Goal: Task Accomplishment & Management: Complete application form

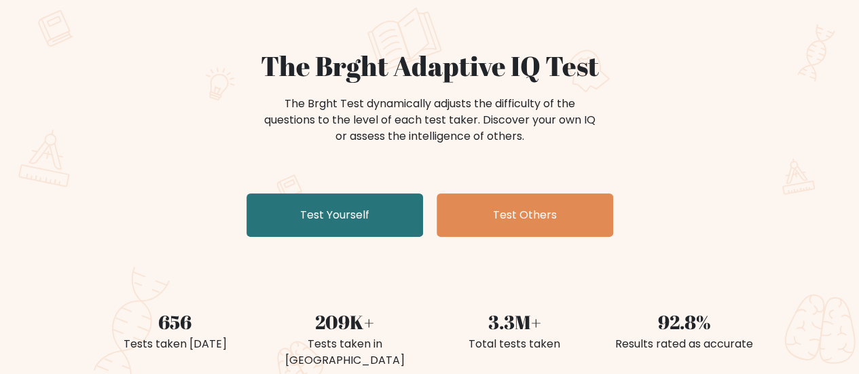
scroll to position [272, 0]
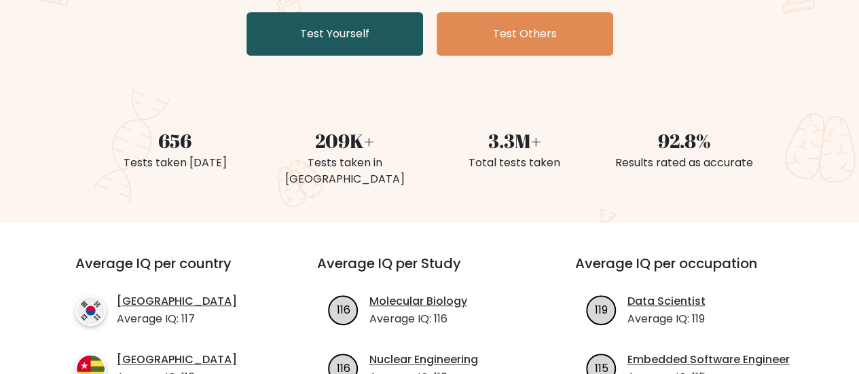
click at [361, 45] on link "Test Yourself" at bounding box center [334, 33] width 177 height 43
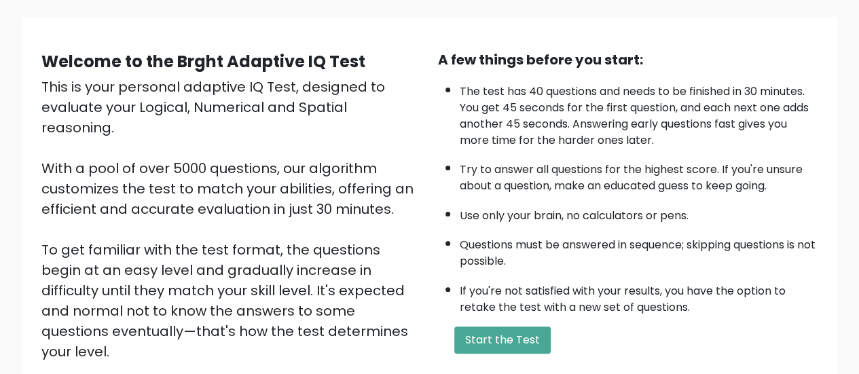
scroll to position [181, 0]
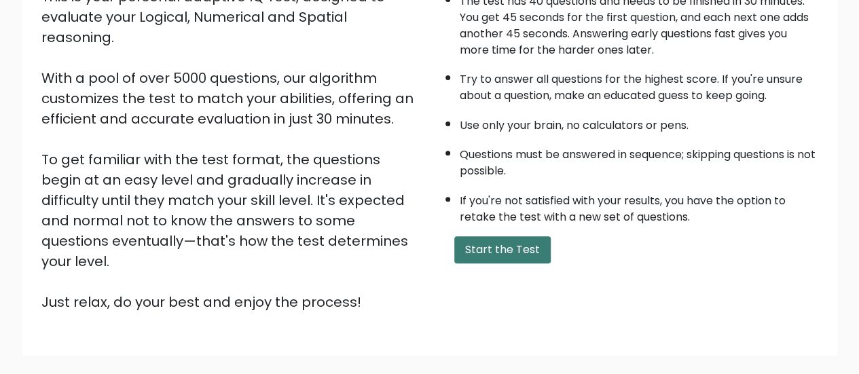
click at [520, 249] on button "Start the Test" at bounding box center [502, 249] width 96 height 27
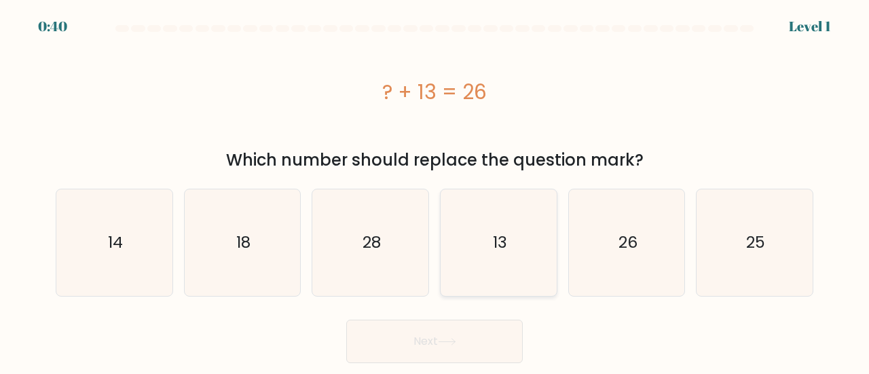
click at [497, 257] on icon "13" at bounding box center [498, 242] width 107 height 107
click at [435, 191] on input "d. 13" at bounding box center [435, 188] width 1 height 3
radio input "true"
click at [485, 339] on button "Next" at bounding box center [434, 341] width 177 height 43
click at [403, 339] on button "Next" at bounding box center [434, 341] width 177 height 43
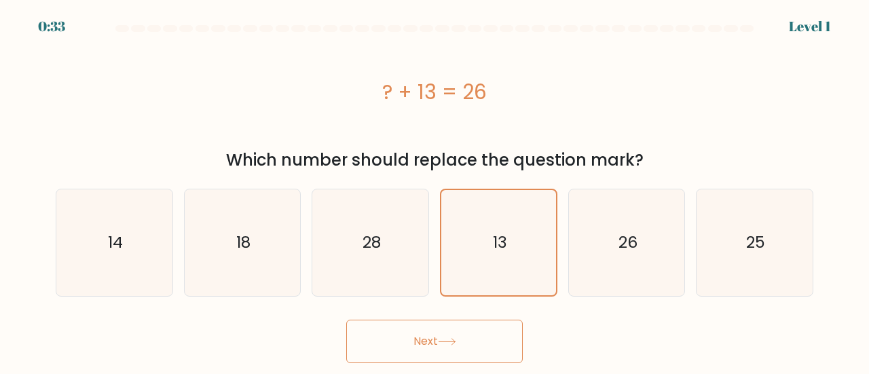
click at [414, 339] on button "Next" at bounding box center [434, 341] width 177 height 43
click at [490, 233] on icon "13" at bounding box center [498, 242] width 105 height 105
click at [435, 191] on input "d. 13" at bounding box center [435, 188] width 1 height 3
click at [441, 354] on button "Next" at bounding box center [434, 341] width 177 height 43
click at [439, 336] on button "Next" at bounding box center [434, 341] width 177 height 43
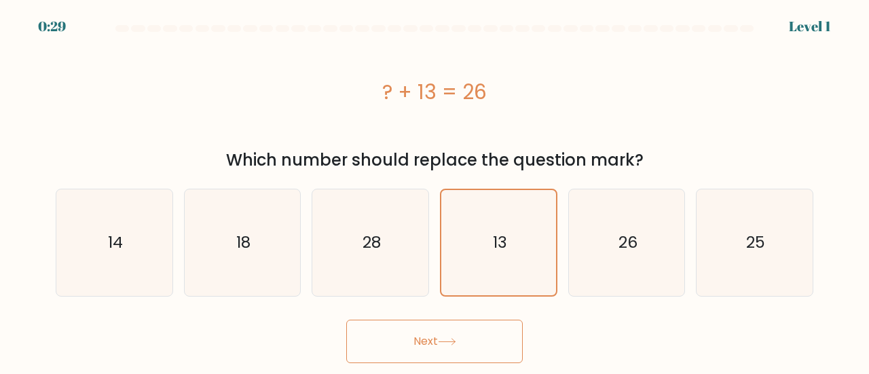
click at [439, 336] on button "Next" at bounding box center [434, 341] width 177 height 43
click at [445, 338] on icon at bounding box center [447, 341] width 18 height 7
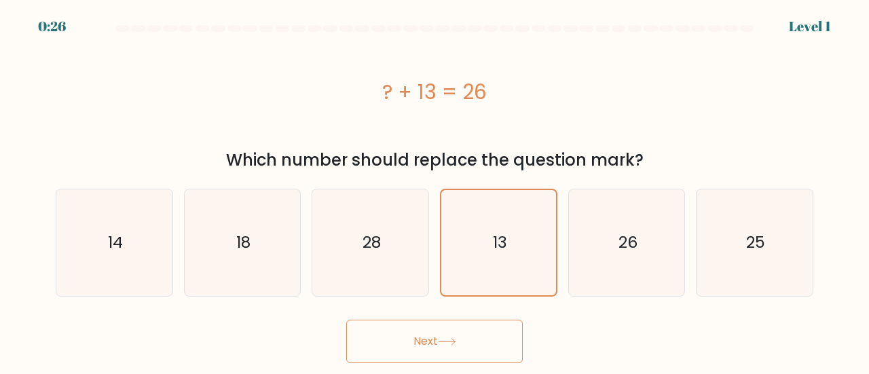
click at [445, 338] on icon at bounding box center [447, 341] width 18 height 7
click at [462, 344] on button "Next" at bounding box center [434, 341] width 177 height 43
click at [463, 343] on button "Next" at bounding box center [434, 341] width 177 height 43
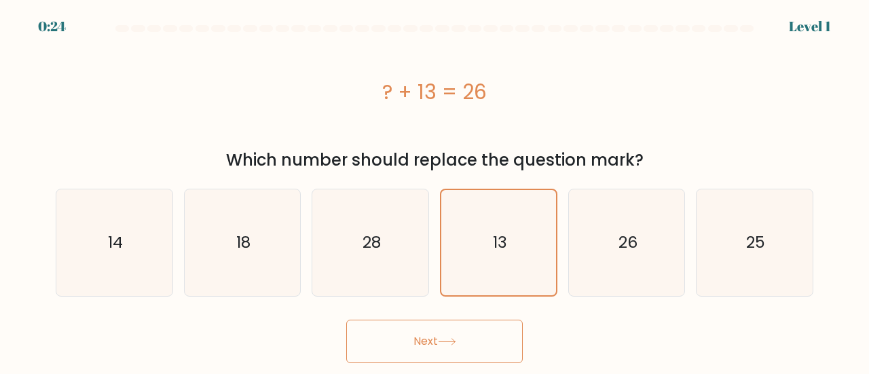
drag, startPoint x: 430, startPoint y: 333, endPoint x: 504, endPoint y: 267, distance: 100.0
click at [429, 333] on button "Next" at bounding box center [434, 341] width 177 height 43
click at [535, 227] on icon "13" at bounding box center [498, 242] width 105 height 105
click at [435, 191] on input "d. 13" at bounding box center [435, 188] width 1 height 3
click at [424, 323] on div "Next" at bounding box center [435, 338] width 774 height 50
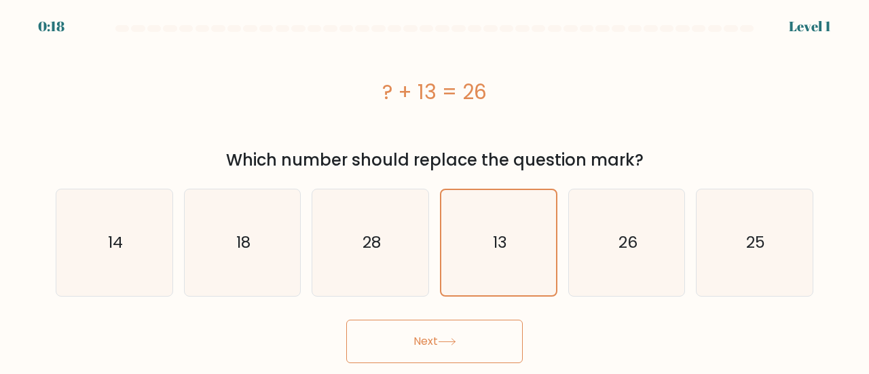
click at [440, 338] on button "Next" at bounding box center [434, 341] width 177 height 43
click at [437, 338] on button "Next" at bounding box center [434, 341] width 177 height 43
click at [444, 353] on button "Next" at bounding box center [434, 341] width 177 height 43
click at [444, 351] on button "Next" at bounding box center [434, 341] width 177 height 43
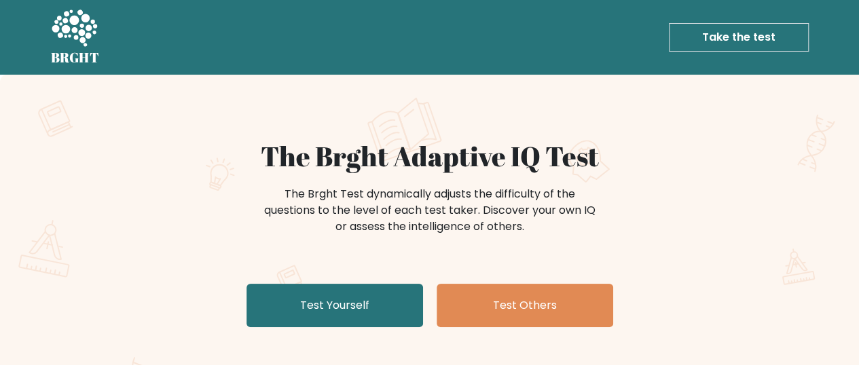
click at [703, 41] on link "Take the test" at bounding box center [739, 37] width 140 height 29
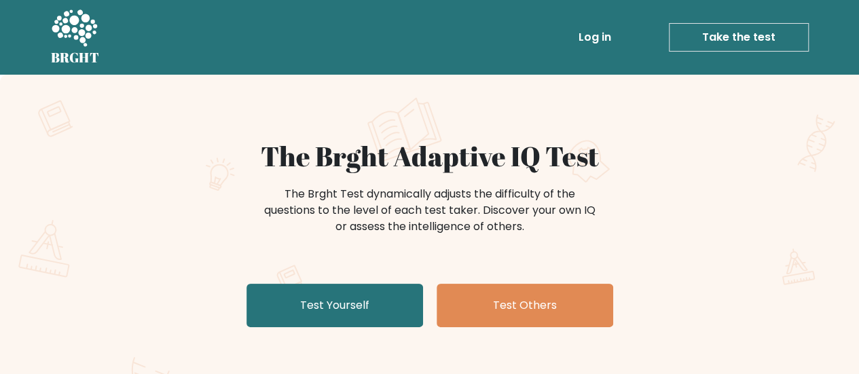
click at [746, 37] on link "Take the test" at bounding box center [739, 37] width 140 height 29
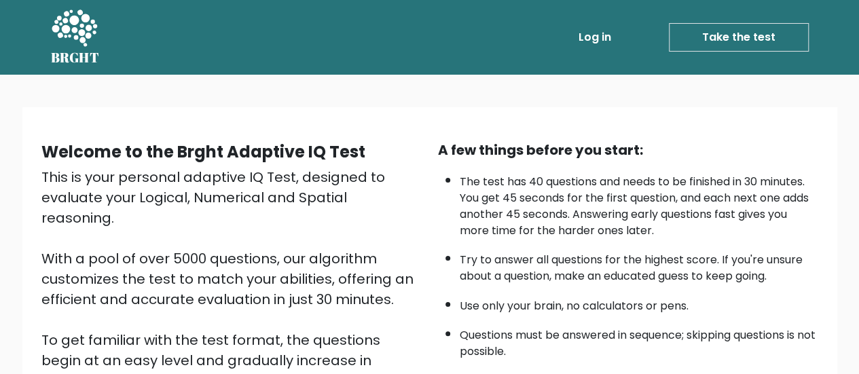
click at [769, 39] on link "Take the test" at bounding box center [739, 37] width 140 height 29
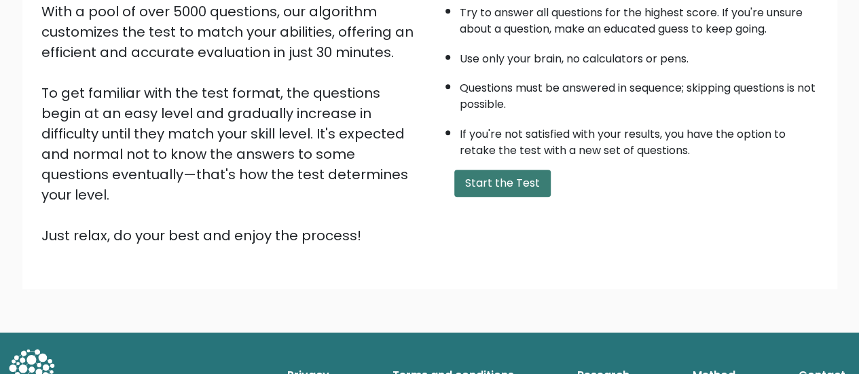
click at [530, 174] on button "Start the Test" at bounding box center [502, 183] width 96 height 27
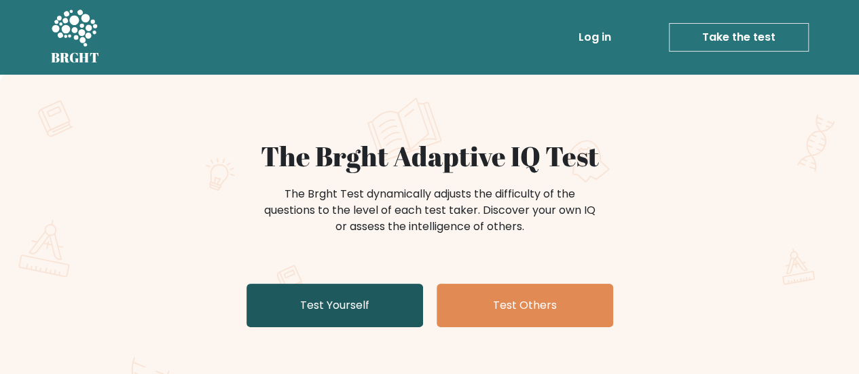
click at [377, 302] on link "Test Yourself" at bounding box center [334, 305] width 177 height 43
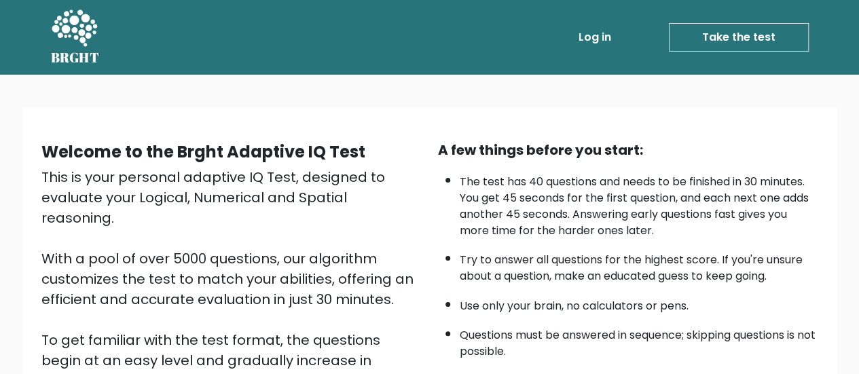
scroll to position [90, 0]
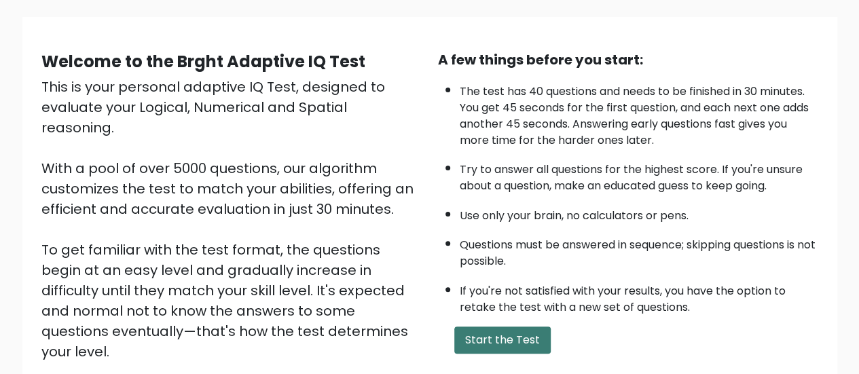
drag, startPoint x: 526, startPoint y: 330, endPoint x: 536, endPoint y: 317, distance: 16.4
click at [526, 330] on button "Start the Test" at bounding box center [502, 340] width 96 height 27
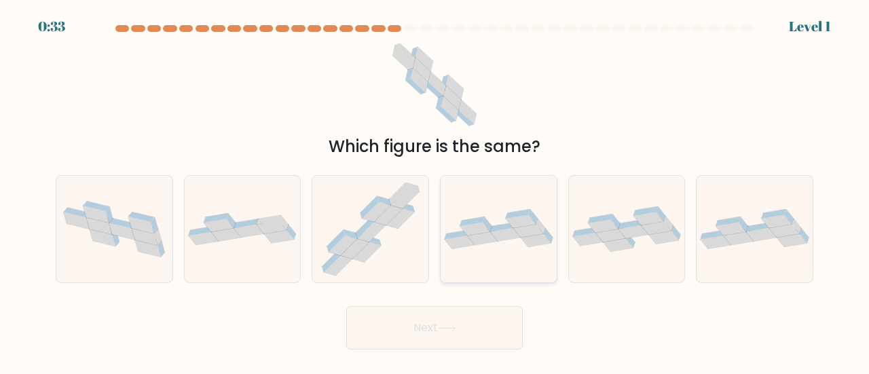
click at [463, 217] on icon at bounding box center [499, 228] width 116 height 39
click at [435, 191] on input "d." at bounding box center [435, 188] width 1 height 3
radio input "true"
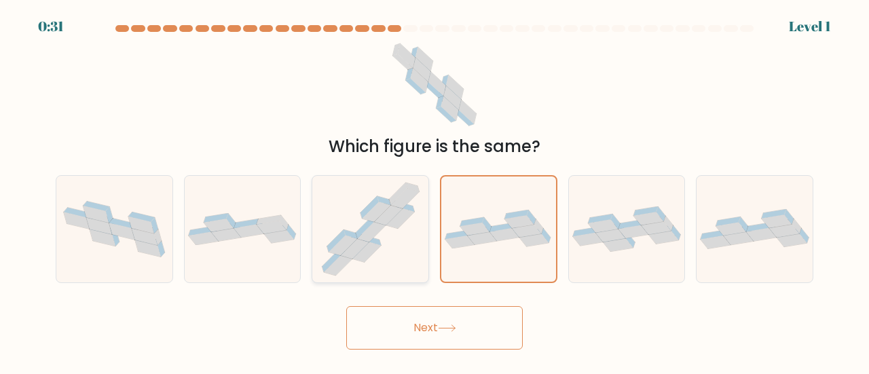
click at [416, 222] on icon at bounding box center [370, 229] width 111 height 107
click at [435, 191] on input "c." at bounding box center [435, 188] width 1 height 3
radio input "true"
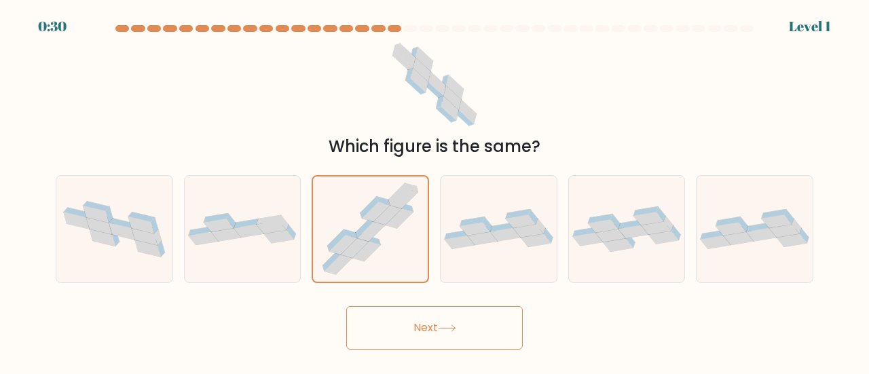
click at [651, 86] on div "Which figure is the same?" at bounding box center [435, 98] width 774 height 122
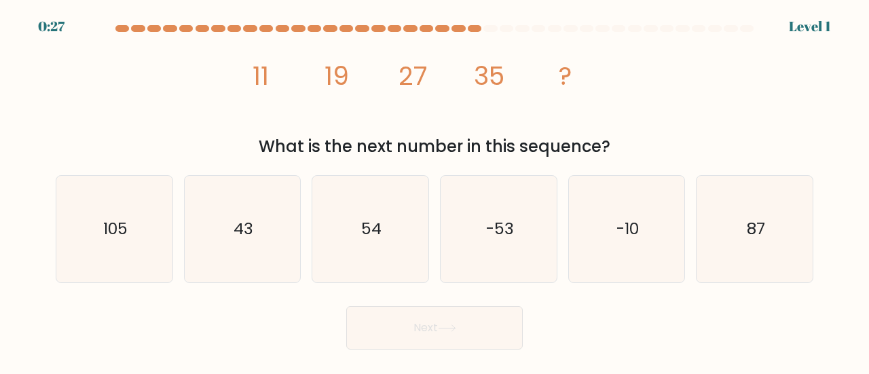
click at [534, 25] on div at bounding box center [539, 28] width 14 height 7
click at [661, 77] on div "image/svg+xml 11 19 27 35 ? What is the next number in this sequence?" at bounding box center [435, 98] width 774 height 122
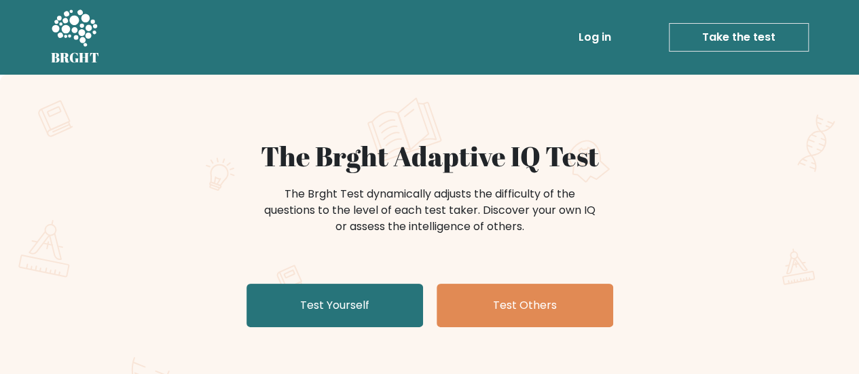
click at [703, 35] on link "Take the test" at bounding box center [739, 37] width 140 height 29
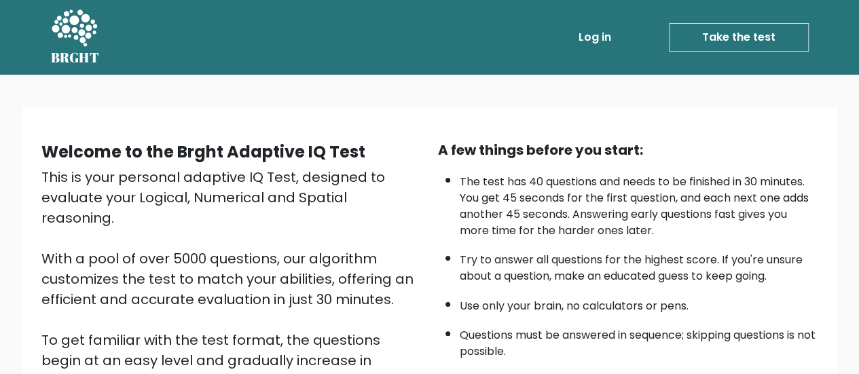
click at [738, 37] on link "Take the test" at bounding box center [739, 37] width 140 height 29
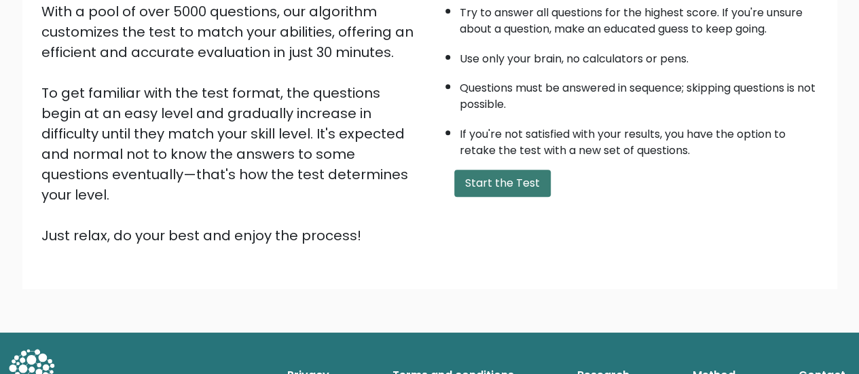
click at [531, 180] on button "Start the Test" at bounding box center [502, 183] width 96 height 27
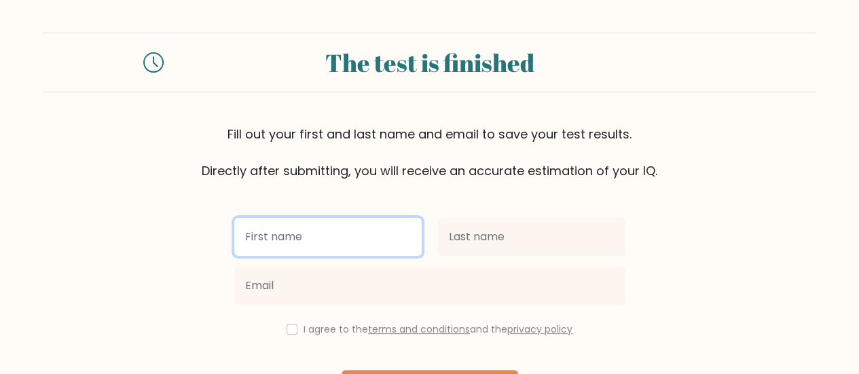
scroll to position [101, 0]
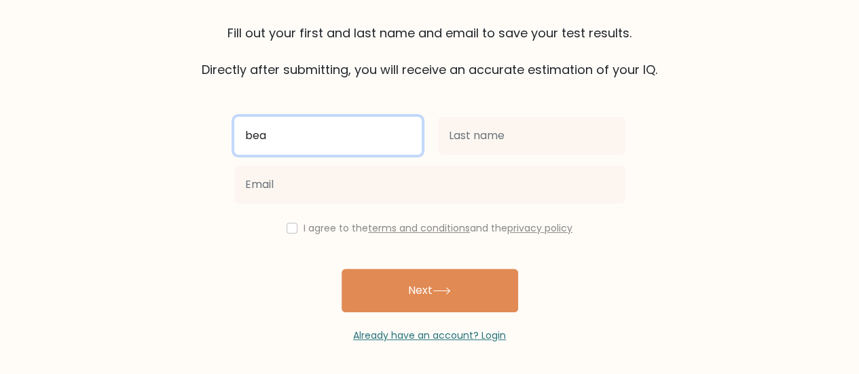
type input "bea"
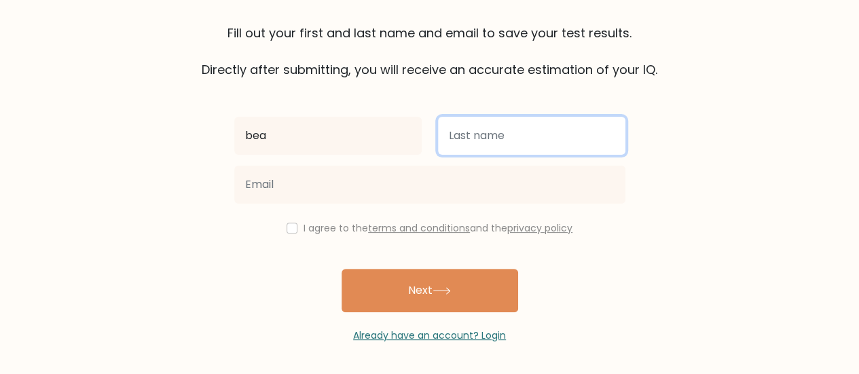
click at [493, 134] on input "text" at bounding box center [531, 136] width 187 height 38
type input "cruz"
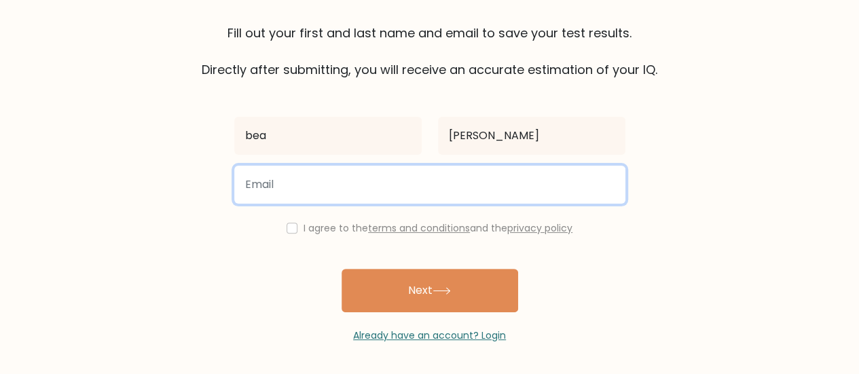
click at [497, 176] on input "email" at bounding box center [429, 185] width 391 height 38
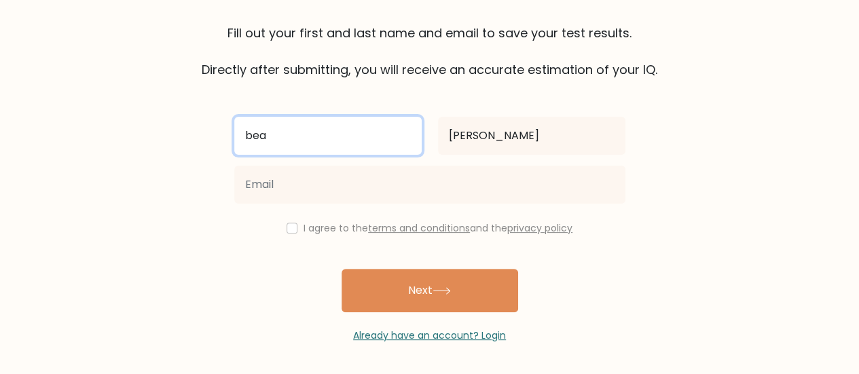
drag, startPoint x: 325, startPoint y: 142, endPoint x: 168, endPoint y: 127, distance: 156.9
click at [168, 127] on form "The test is finished Fill out your first and last name and email to save your t…" at bounding box center [429, 136] width 859 height 411
drag, startPoint x: 335, startPoint y: 139, endPoint x: 168, endPoint y: 127, distance: 166.8
click at [168, 127] on form "The test is finished Fill out your first and last name and email to save your t…" at bounding box center [429, 136] width 859 height 411
type input "bea"
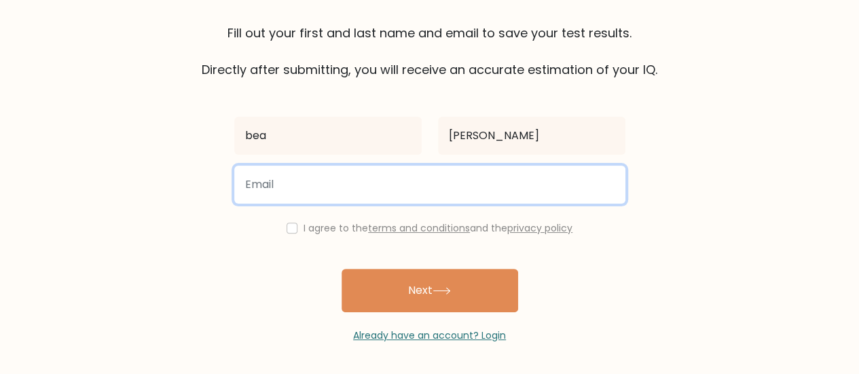
click at [333, 186] on input "email" at bounding box center [429, 185] width 391 height 38
type input "joanbiadnes3@gmail.com"
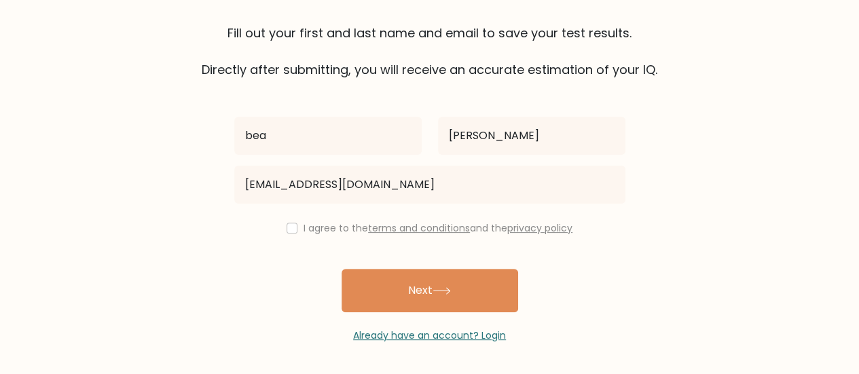
click at [319, 234] on label "I agree to the terms and conditions and the privacy policy" at bounding box center [437, 228] width 269 height 14
click at [289, 228] on input "checkbox" at bounding box center [292, 228] width 11 height 11
checkbox input "true"
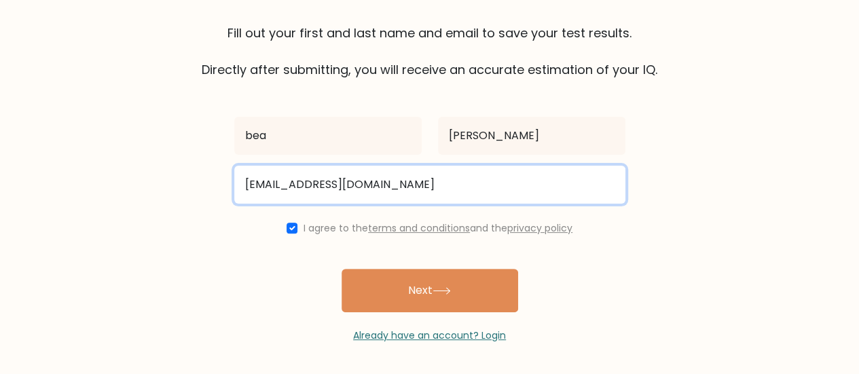
drag, startPoint x: 417, startPoint y: 185, endPoint x: 200, endPoint y: 180, distance: 217.3
click at [200, 180] on form "The test is finished Fill out your first and last name and email to save your t…" at bounding box center [429, 136] width 859 height 411
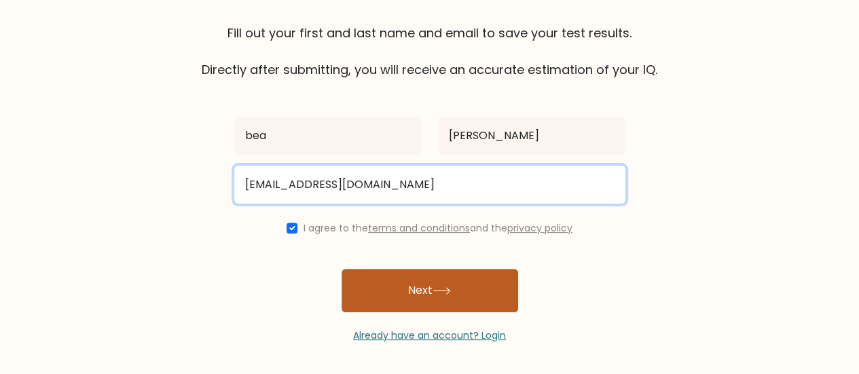
type input "rostumaguilar@gmail.com"
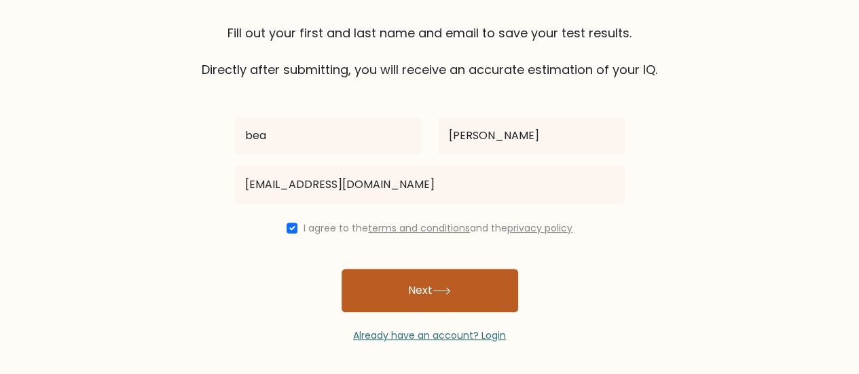
click at [424, 282] on button "Next" at bounding box center [430, 290] width 177 height 43
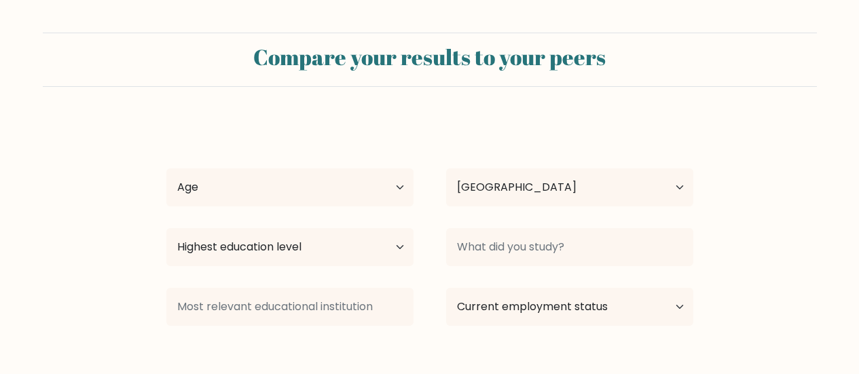
select select "PH"
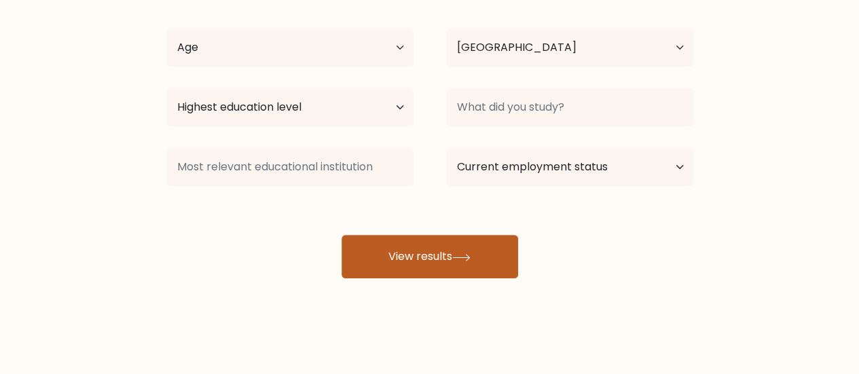
click at [460, 265] on button "View results" at bounding box center [430, 256] width 177 height 43
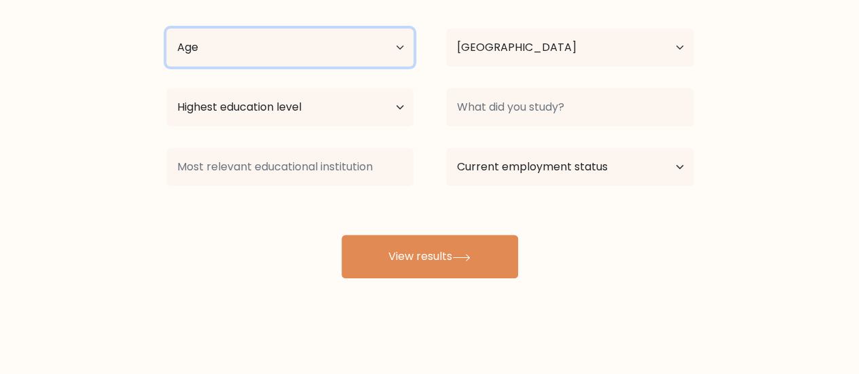
click at [301, 49] on select "Age Under 18 years old 18-24 years old 25-34 years old 35-44 years old 45-54 ye…" at bounding box center [289, 48] width 247 height 38
click at [166, 29] on select "Age Under 18 years old 18-24 years old 25-34 years old 35-44 years old 45-54 ye…" at bounding box center [289, 48] width 247 height 38
click at [286, 33] on select "Age Under 18 years old 18-24 years old 25-34 years old 35-44 years old 45-54 ye…" at bounding box center [289, 48] width 247 height 38
select select "55_64"
click at [166, 29] on select "Age Under 18 years old 18-24 years old 25-34 years old 35-44 years old 45-54 ye…" at bounding box center [289, 48] width 247 height 38
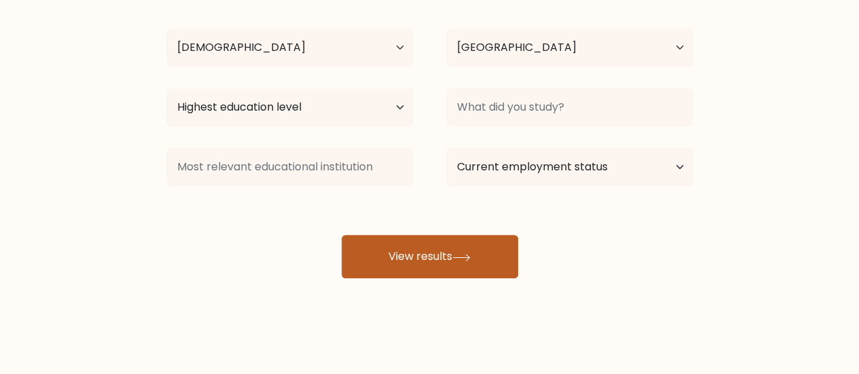
click at [429, 261] on button "View results" at bounding box center [430, 256] width 177 height 43
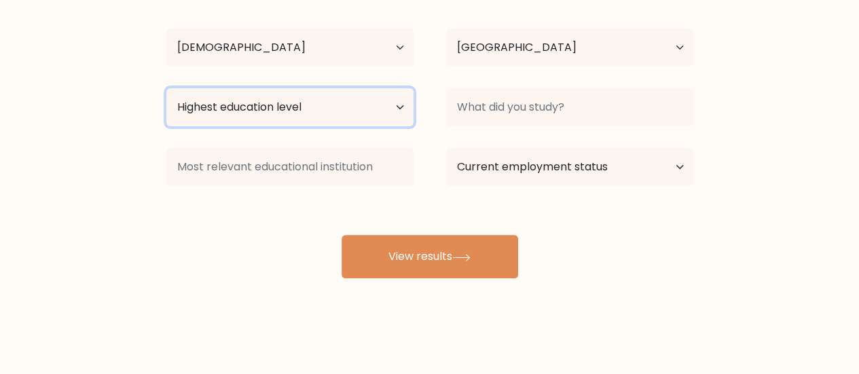
click at [394, 95] on select "Highest education level No schooling Primary Lower Secondary Upper Secondary Oc…" at bounding box center [289, 107] width 247 height 38
click at [166, 88] on select "Highest education level No schooling Primary Lower Secondary Upper Secondary Oc…" at bounding box center [289, 107] width 247 height 38
click at [385, 104] on select "Highest education level No schooling Primary Lower Secondary Upper Secondary Oc…" at bounding box center [289, 107] width 247 height 38
select select "upper_secondary"
click at [166, 88] on select "Highest education level No schooling Primary Lower Secondary Upper Secondary Oc…" at bounding box center [289, 107] width 247 height 38
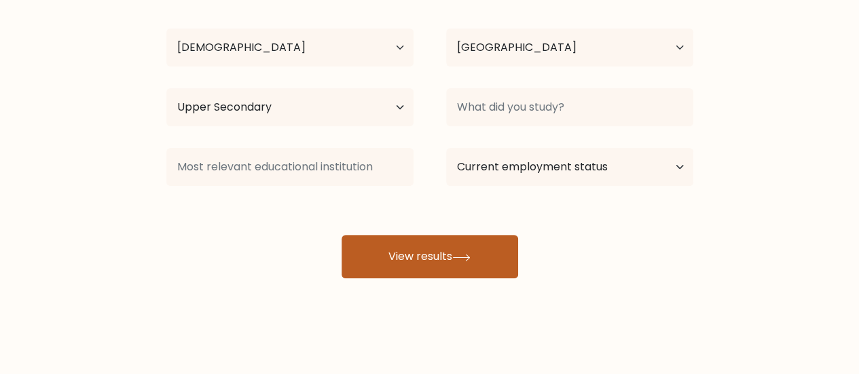
click at [478, 271] on button "View results" at bounding box center [430, 256] width 177 height 43
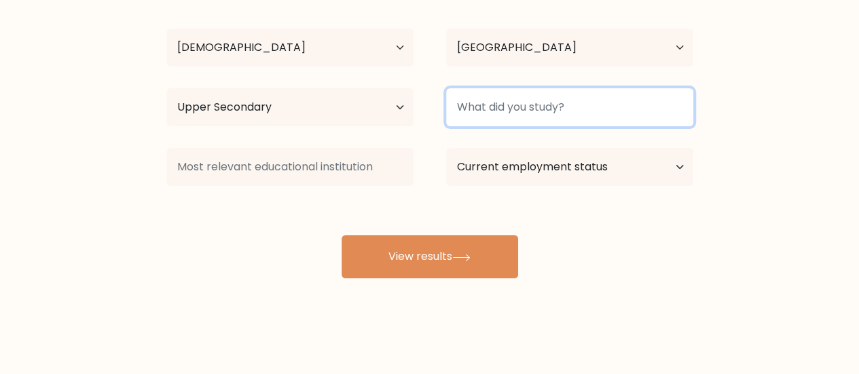
click at [592, 113] on input at bounding box center [569, 107] width 247 height 38
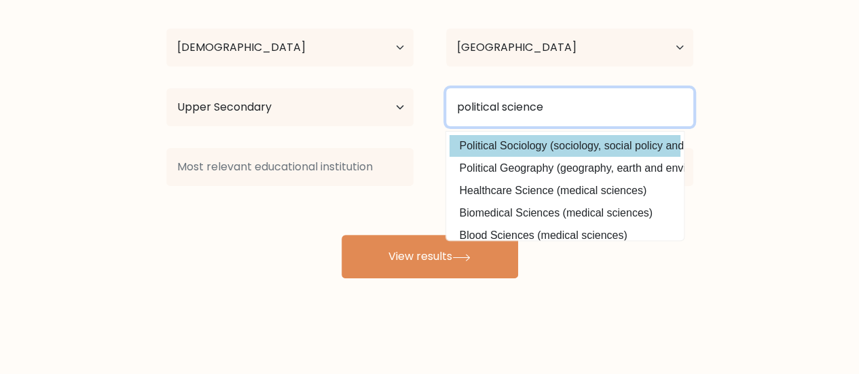
type input "political science"
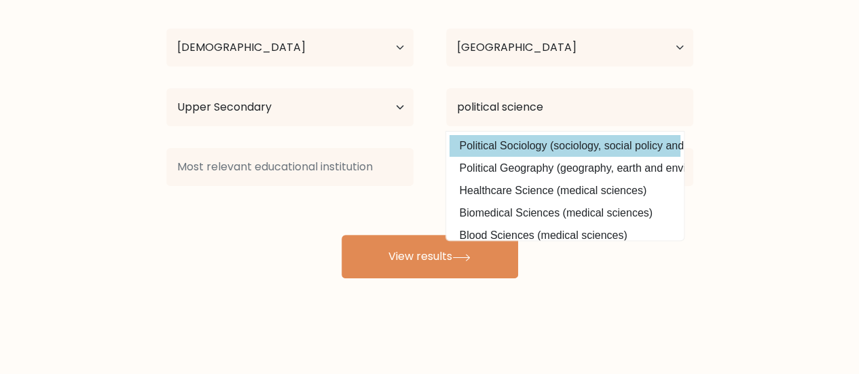
click at [582, 146] on div "bea cruz Age Under 18 years old 18-24 years old 25-34 years old 35-44 years old…" at bounding box center [429, 129] width 543 height 299
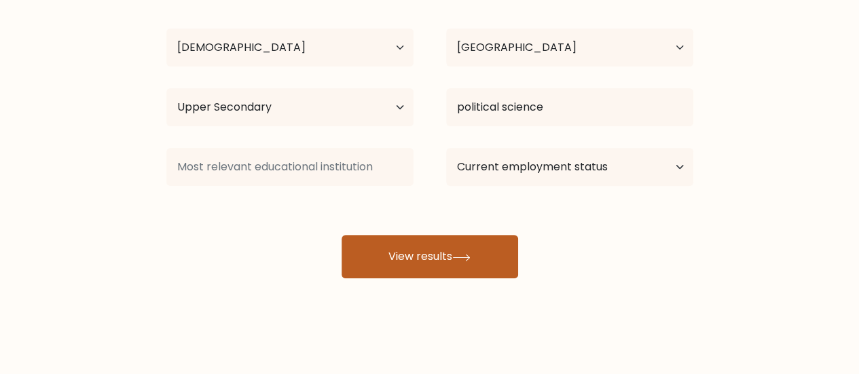
click at [463, 272] on button "View results" at bounding box center [430, 256] width 177 height 43
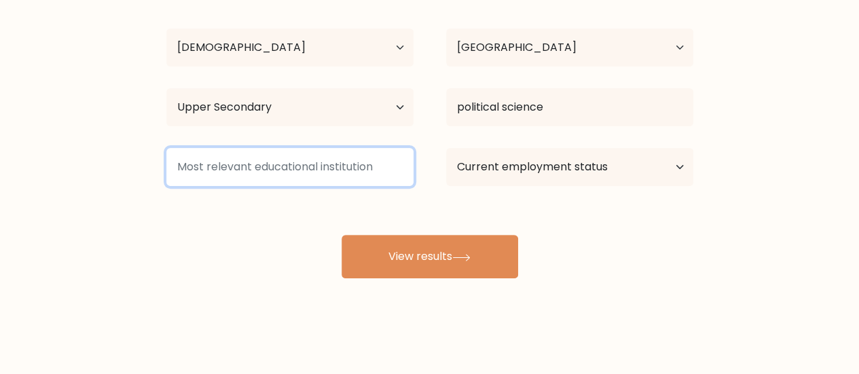
click at [323, 170] on input at bounding box center [289, 167] width 247 height 38
drag, startPoint x: 257, startPoint y: 151, endPoint x: 130, endPoint y: 159, distance: 127.9
click at [130, 159] on form "Compare your results to your peers bea cruz Age Under 18 years old 18-24 years …" at bounding box center [429, 86] width 859 height 386
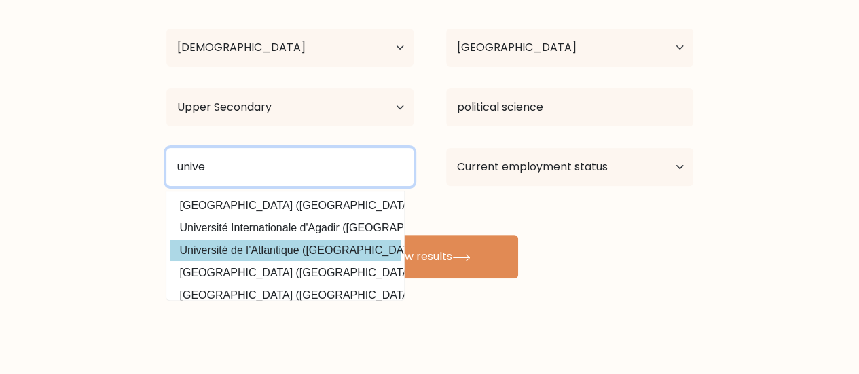
scroll to position [132, 0]
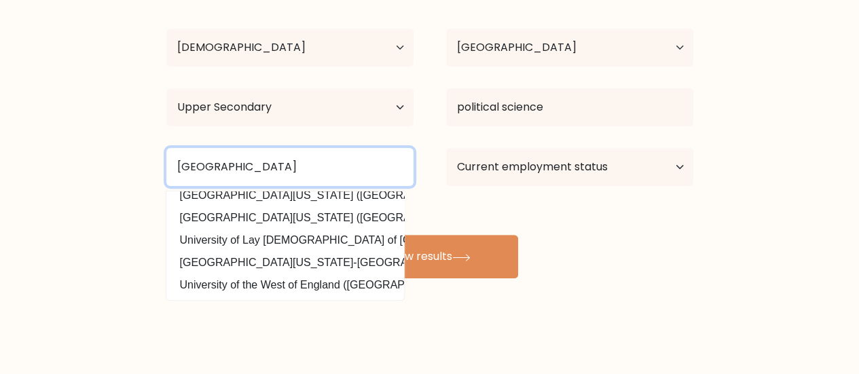
type input "university of pangasinan"
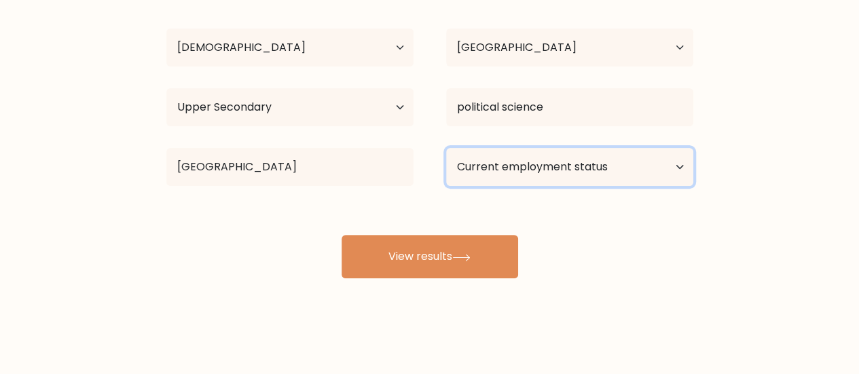
click at [576, 170] on select "Current employment status Employed Student Retired Other / prefer not to answer" at bounding box center [569, 167] width 247 height 38
select select "other"
click at [446, 148] on select "Current employment status Employed Student Retired Other / prefer not to answer" at bounding box center [569, 167] width 247 height 38
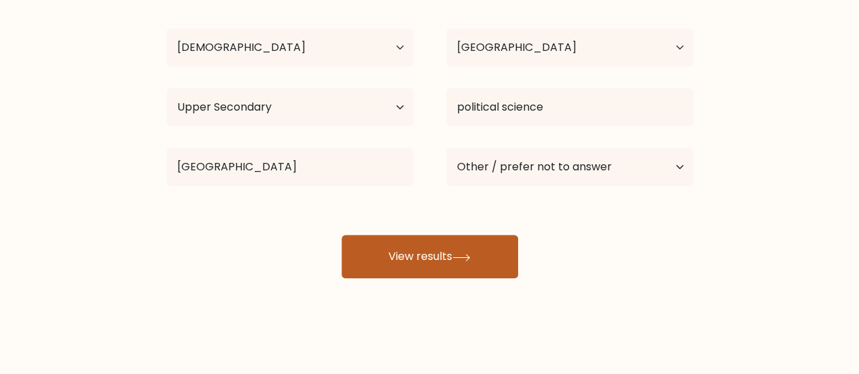
click at [441, 255] on button "View results" at bounding box center [430, 256] width 177 height 43
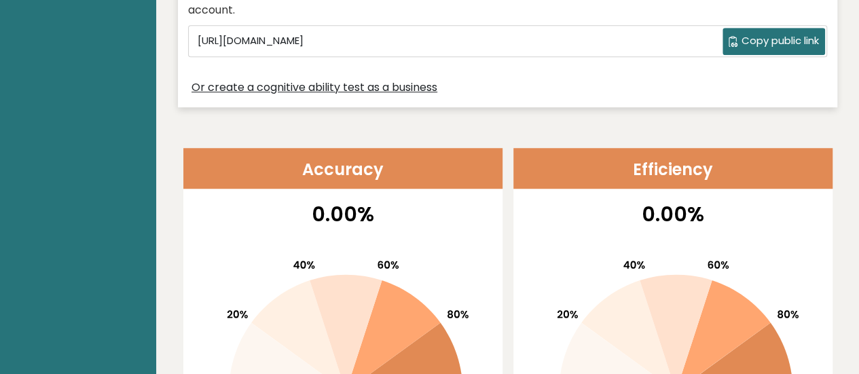
scroll to position [90, 0]
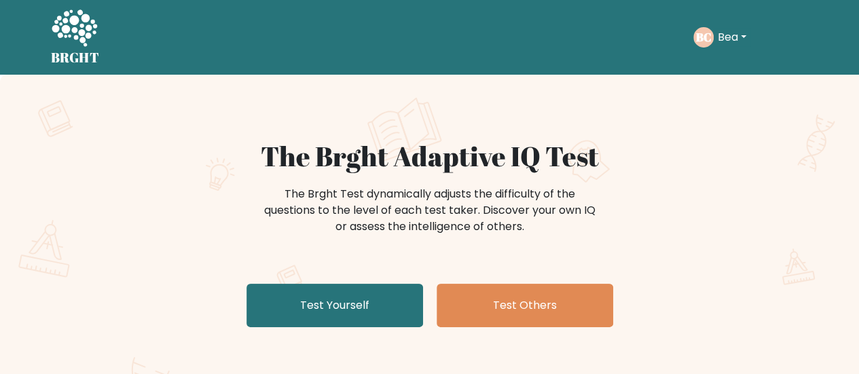
click at [743, 36] on button "Bea" at bounding box center [732, 38] width 37 height 18
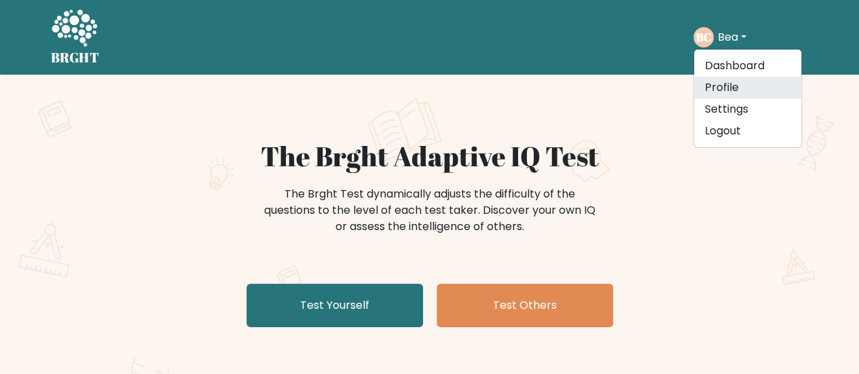
click at [728, 90] on link "Profile" at bounding box center [747, 88] width 107 height 22
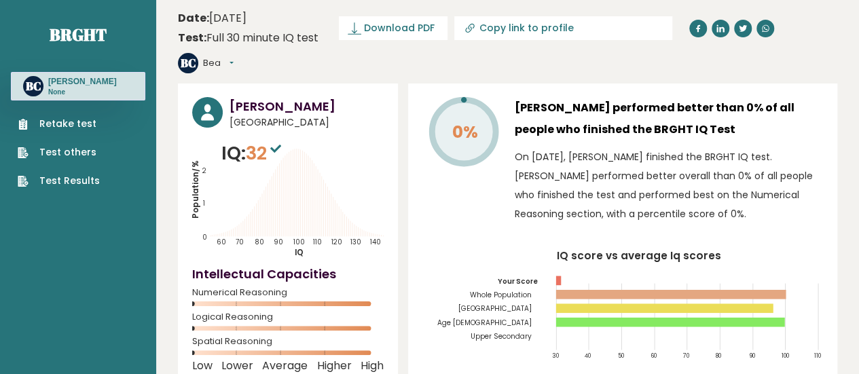
click at [234, 56] on button "Bea" at bounding box center [218, 63] width 31 height 14
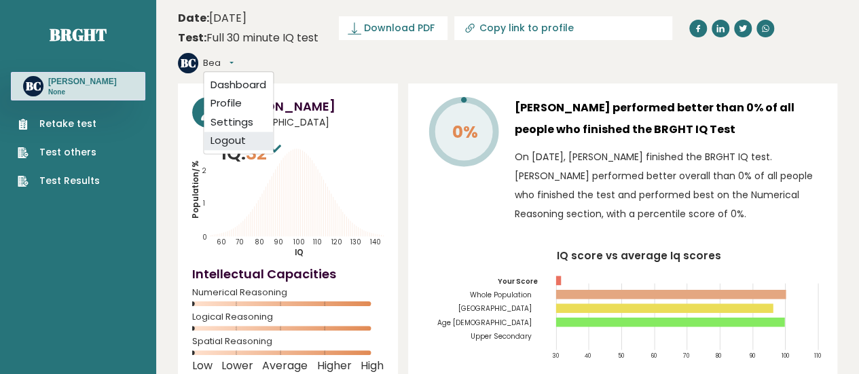
click at [273, 132] on link "Logout" at bounding box center [238, 141] width 69 height 19
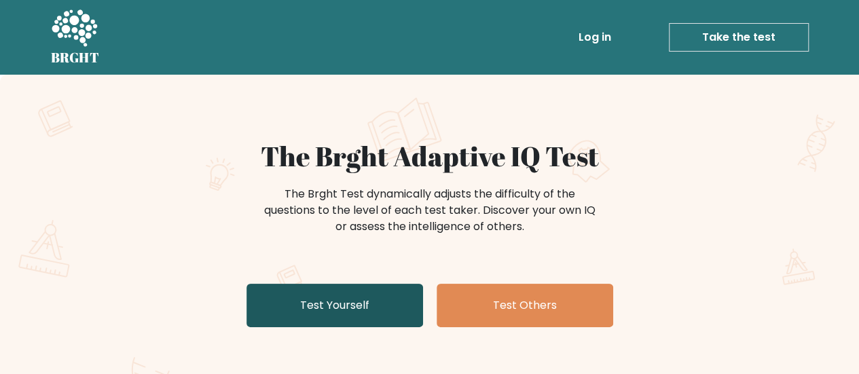
click at [356, 305] on link "Test Yourself" at bounding box center [334, 305] width 177 height 43
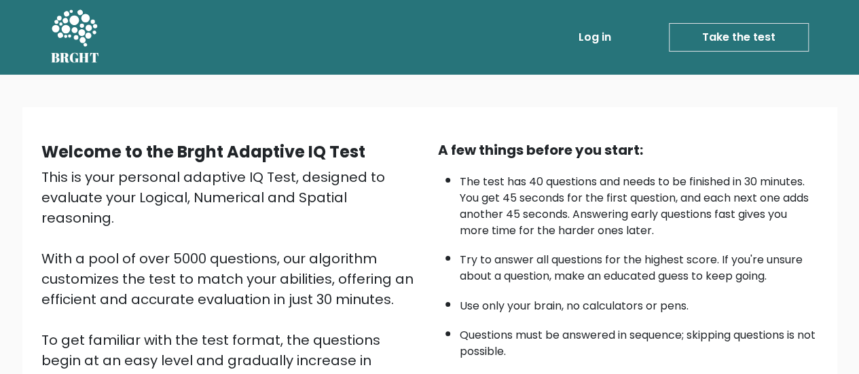
click at [732, 44] on link "Take the test" at bounding box center [739, 37] width 140 height 29
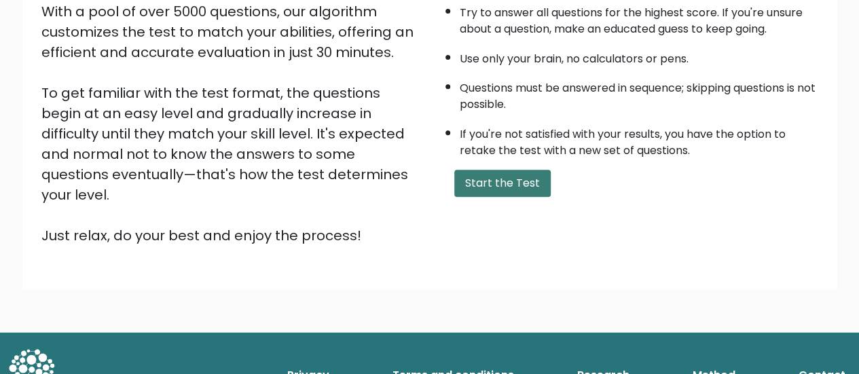
click at [459, 181] on button "Start the Test" at bounding box center [502, 183] width 96 height 27
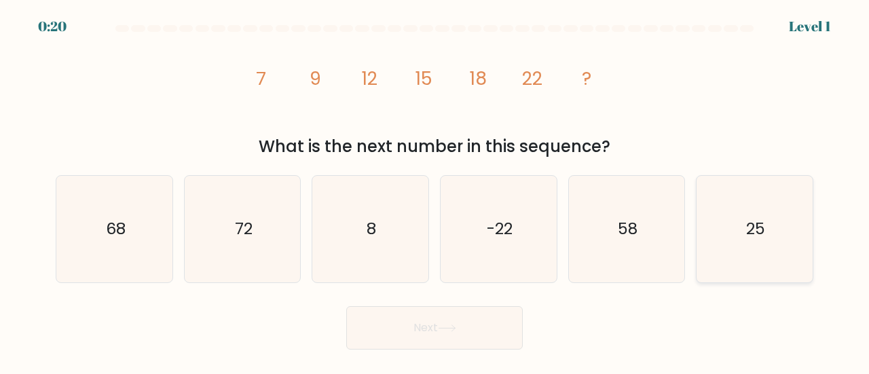
click at [776, 218] on icon "25" at bounding box center [754, 229] width 107 height 107
click at [435, 191] on input "f. 25" at bounding box center [435, 188] width 1 height 3
radio input "true"
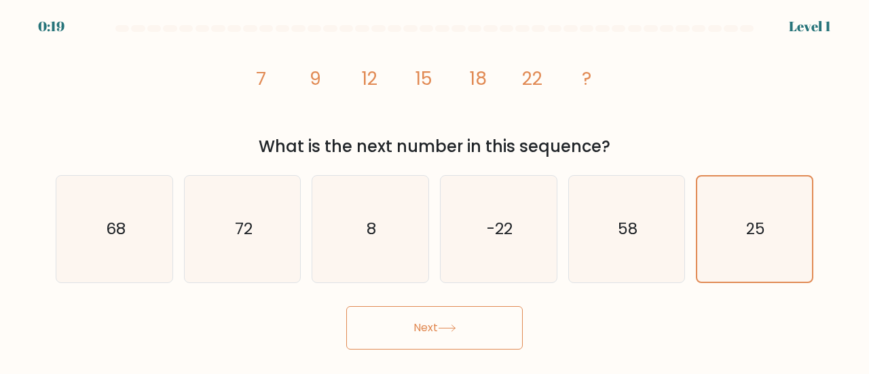
click at [436, 348] on button "Next" at bounding box center [434, 327] width 177 height 43
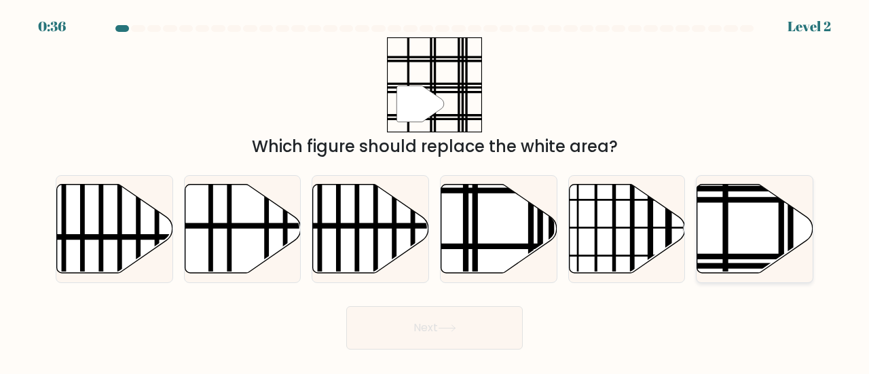
click at [731, 223] on icon at bounding box center [755, 228] width 116 height 89
click at [435, 191] on input "f." at bounding box center [435, 188] width 1 height 3
radio input "true"
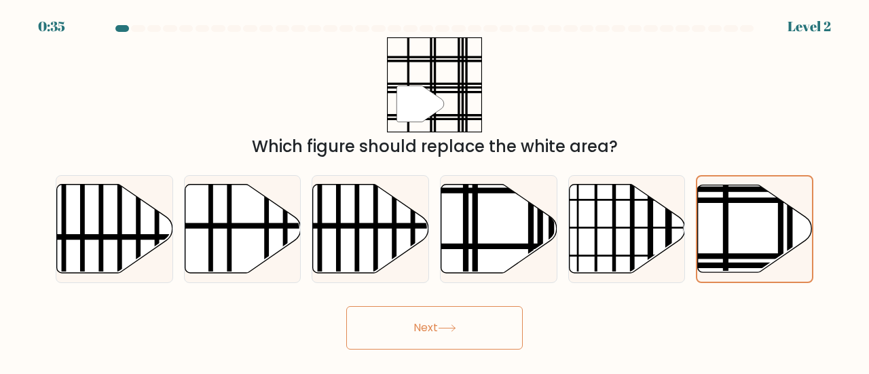
click at [461, 325] on button "Next" at bounding box center [434, 327] width 177 height 43
click at [416, 328] on button "Next" at bounding box center [434, 327] width 177 height 43
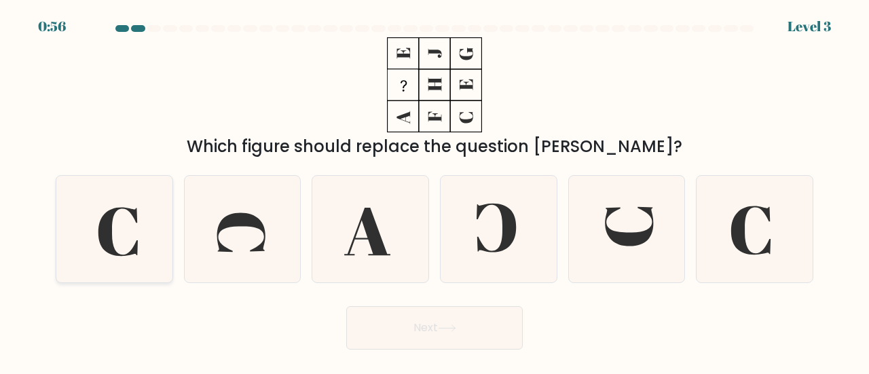
click at [164, 227] on icon at bounding box center [114, 229] width 107 height 107
click at [435, 191] on input "a." at bounding box center [435, 188] width 1 height 3
radio input "true"
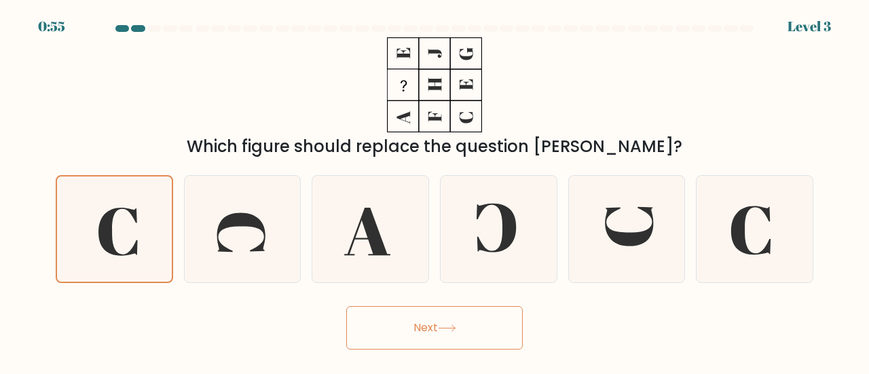
click at [421, 336] on button "Next" at bounding box center [434, 327] width 177 height 43
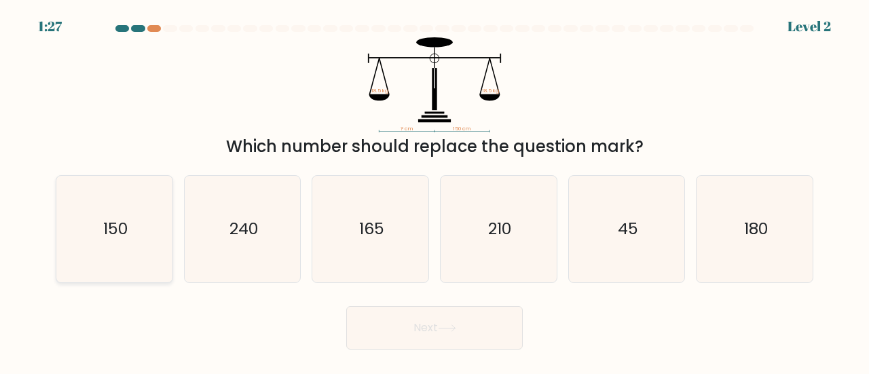
click at [152, 234] on icon "150" at bounding box center [114, 229] width 107 height 107
click at [435, 191] on input "a. 150" at bounding box center [435, 188] width 1 height 3
radio input "true"
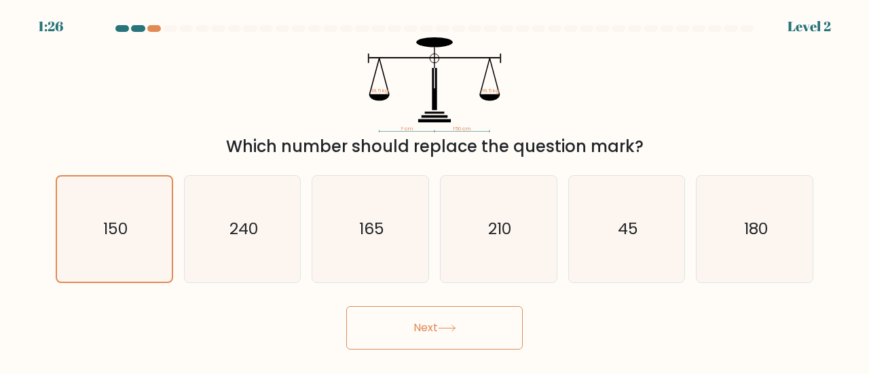
click at [433, 333] on button "Next" at bounding box center [434, 327] width 177 height 43
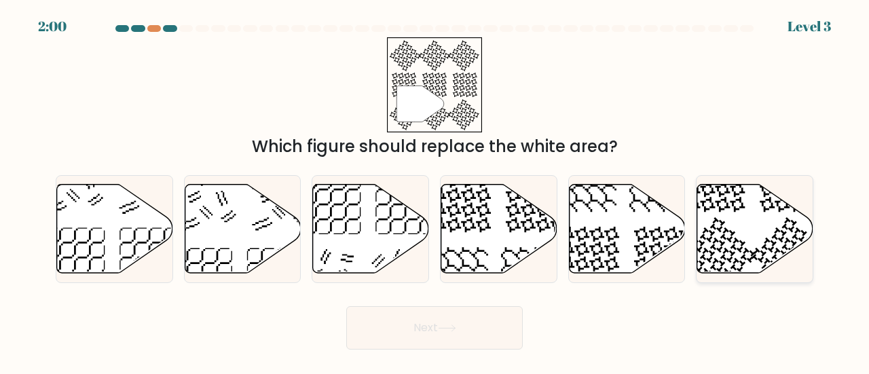
click at [730, 230] on icon at bounding box center [718, 255] width 76 height 76
click at [435, 191] on input "f." at bounding box center [435, 188] width 1 height 3
radio input "true"
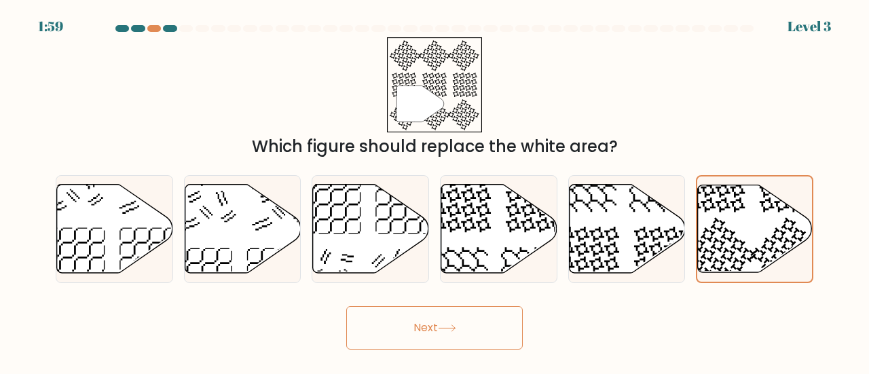
click at [407, 327] on button "Next" at bounding box center [434, 327] width 177 height 43
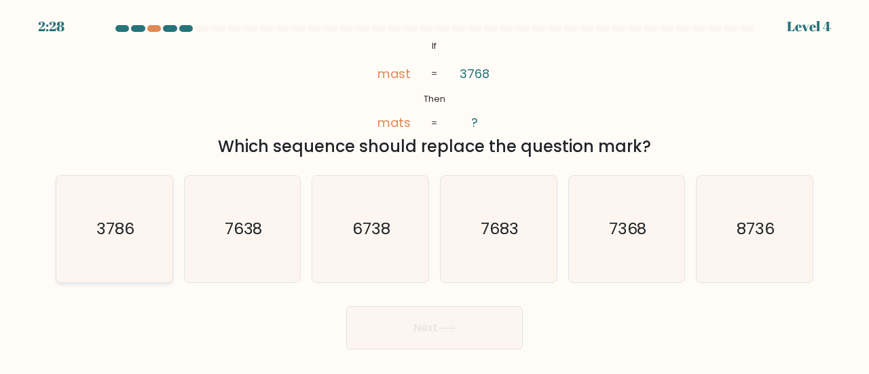
click at [139, 243] on icon "3786" at bounding box center [114, 229] width 107 height 107
click at [435, 191] on input "a. 3786" at bounding box center [435, 188] width 1 height 3
radio input "true"
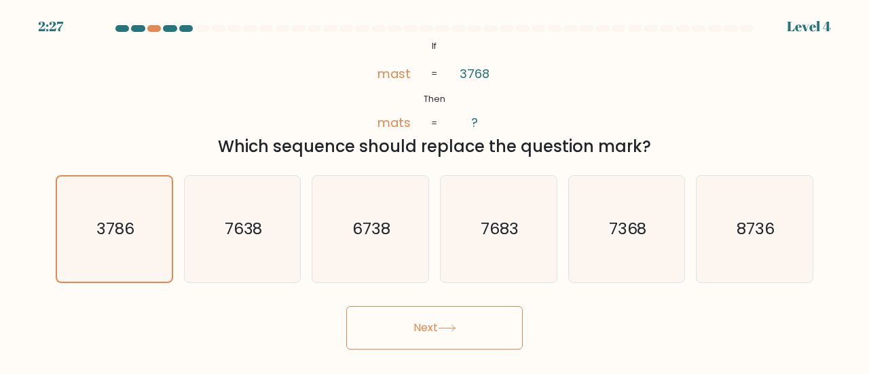
click at [426, 317] on button "Next" at bounding box center [434, 327] width 177 height 43
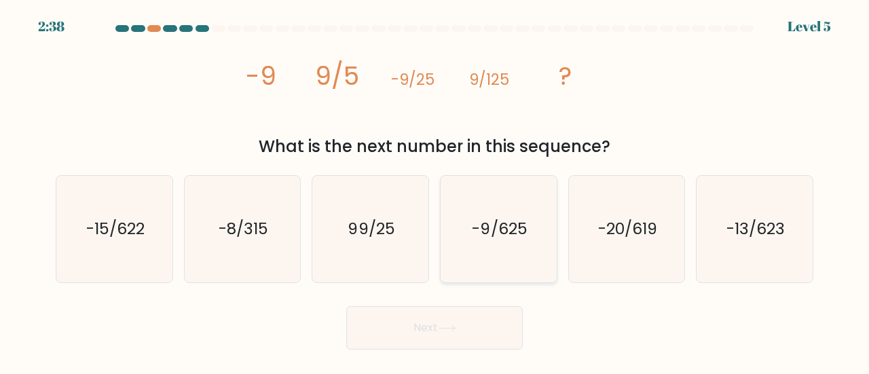
click at [510, 224] on text "-9/625" at bounding box center [499, 228] width 55 height 22
click at [435, 191] on input "d. -9/625" at bounding box center [435, 188] width 1 height 3
radio input "true"
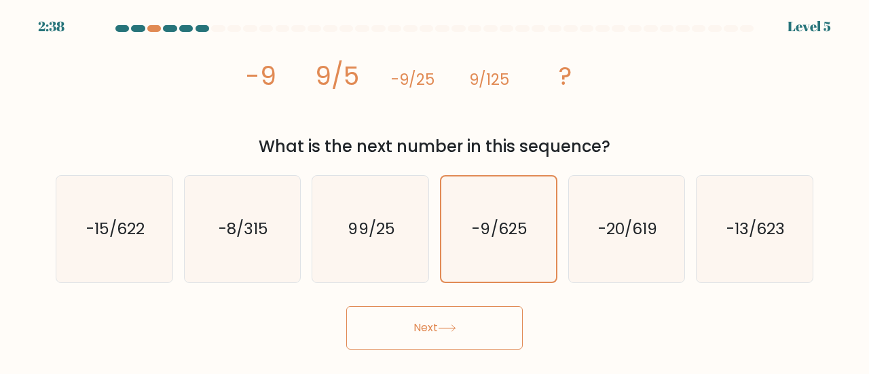
click at [454, 330] on icon at bounding box center [447, 328] width 18 height 7
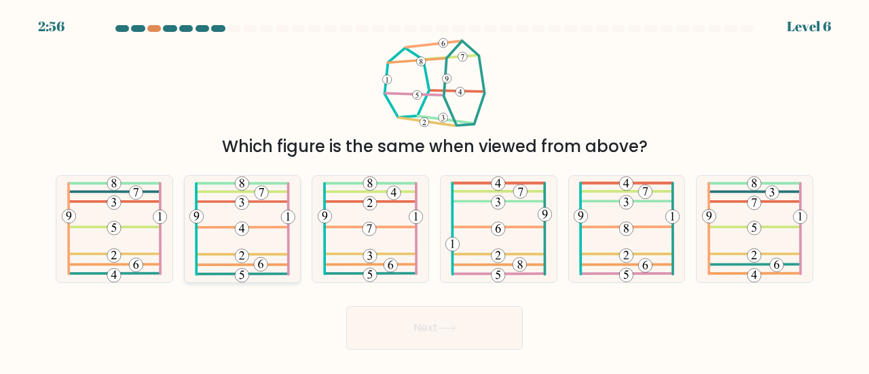
click at [265, 217] on icon at bounding box center [241, 229] width 105 height 107
click at [435, 191] on input "b." at bounding box center [435, 188] width 1 height 3
radio input "true"
click at [380, 320] on button "Next" at bounding box center [434, 327] width 177 height 43
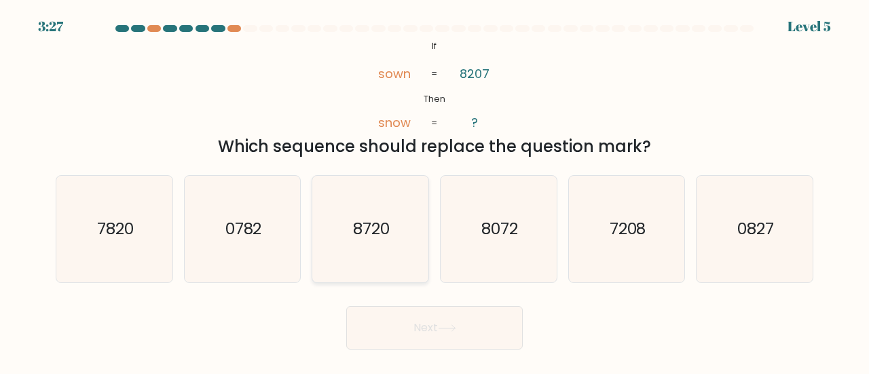
click at [405, 222] on icon "8720" at bounding box center [370, 229] width 107 height 107
click at [435, 191] on input "c. 8720" at bounding box center [435, 188] width 1 height 3
radio input "true"
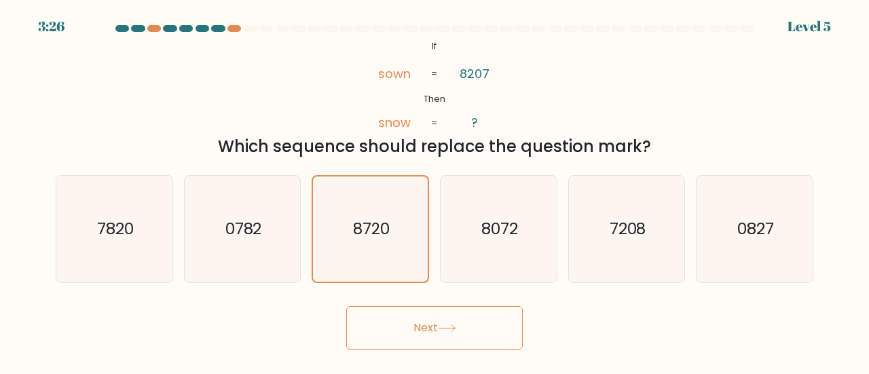
click at [425, 320] on button "Next" at bounding box center [434, 327] width 177 height 43
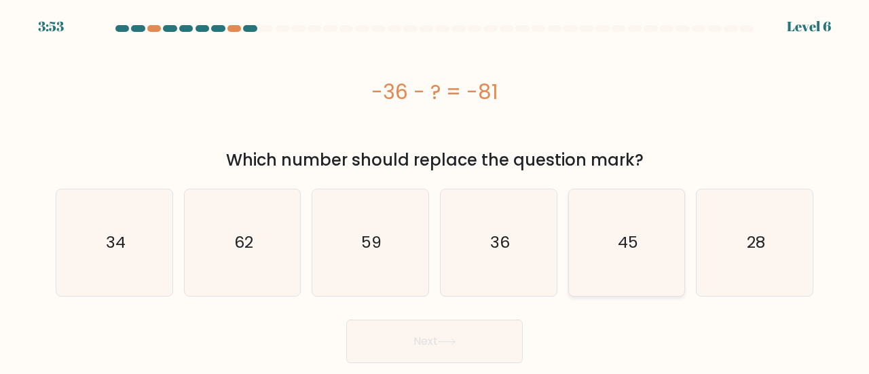
click at [638, 273] on icon "45" at bounding box center [627, 242] width 107 height 107
click at [435, 191] on input "e. 45" at bounding box center [435, 188] width 1 height 3
radio input "true"
click at [441, 344] on icon at bounding box center [447, 341] width 18 height 7
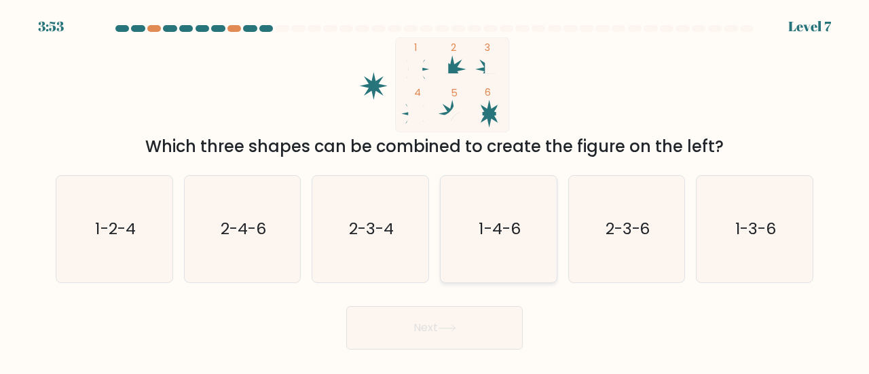
click at [512, 203] on icon "1-4-6" at bounding box center [498, 229] width 107 height 107
click at [435, 191] on input "d. 1-4-6" at bounding box center [435, 188] width 1 height 3
radio input "true"
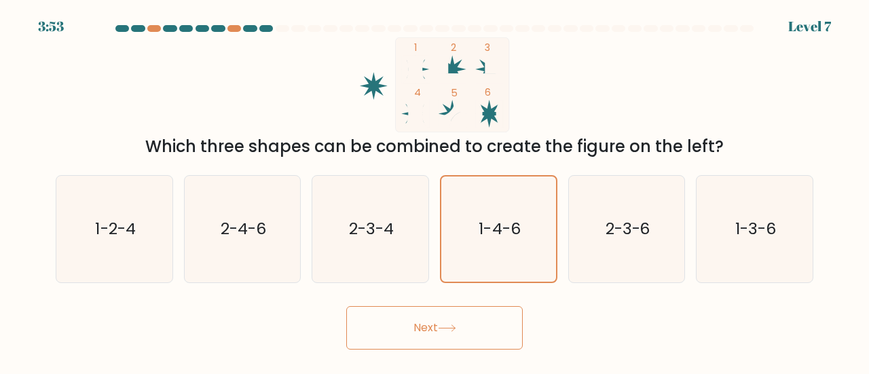
click at [433, 329] on button "Next" at bounding box center [434, 327] width 177 height 43
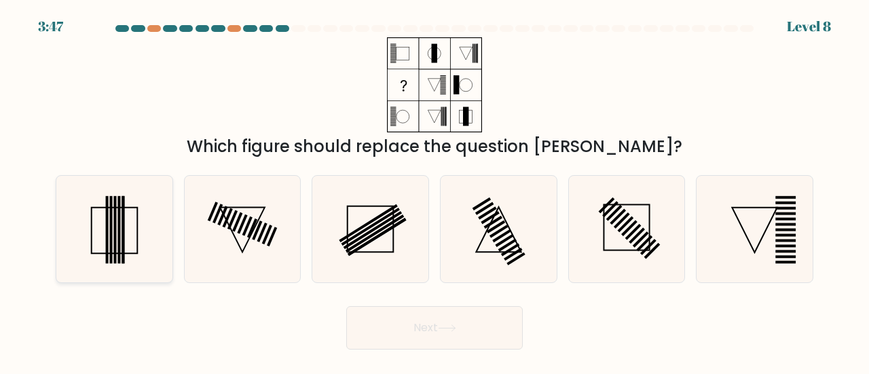
click at [124, 227] on rect at bounding box center [123, 229] width 3 height 67
click at [435, 191] on input "a." at bounding box center [435, 188] width 1 height 3
radio input "true"
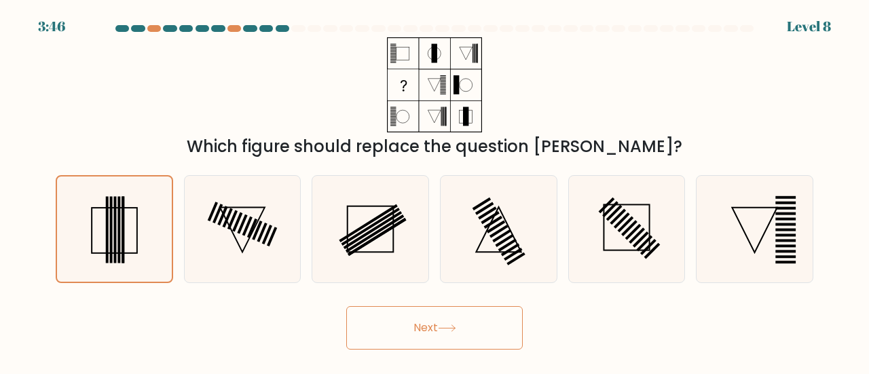
click at [406, 335] on button "Next" at bounding box center [434, 327] width 177 height 43
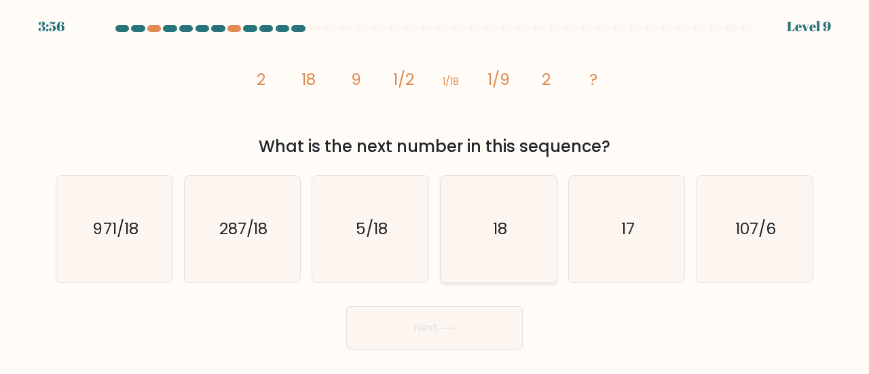
click at [492, 237] on icon "18" at bounding box center [498, 229] width 107 height 107
click at [435, 191] on input "d. 18" at bounding box center [435, 188] width 1 height 3
radio input "true"
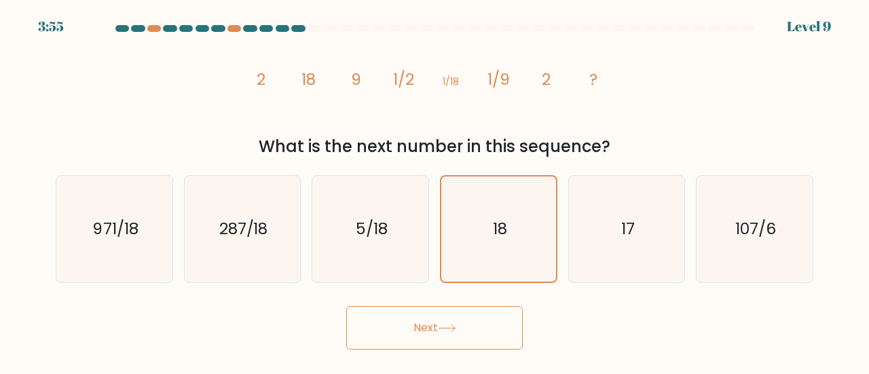
click at [449, 321] on button "Next" at bounding box center [434, 327] width 177 height 43
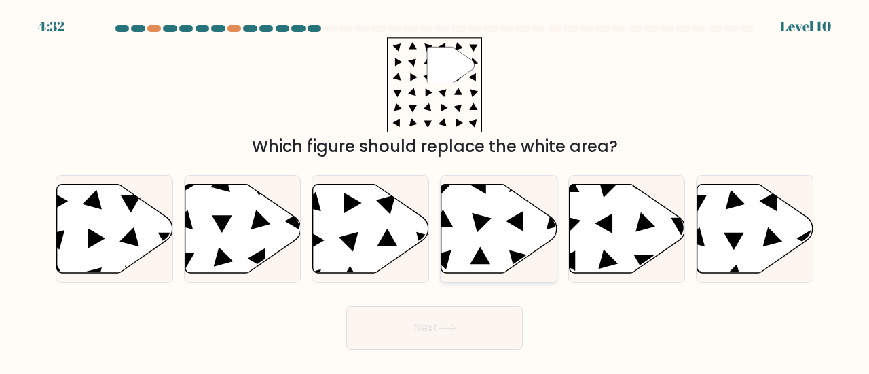
click at [479, 241] on icon at bounding box center [499, 228] width 116 height 89
click at [435, 191] on input "d." at bounding box center [435, 188] width 1 height 3
radio input "true"
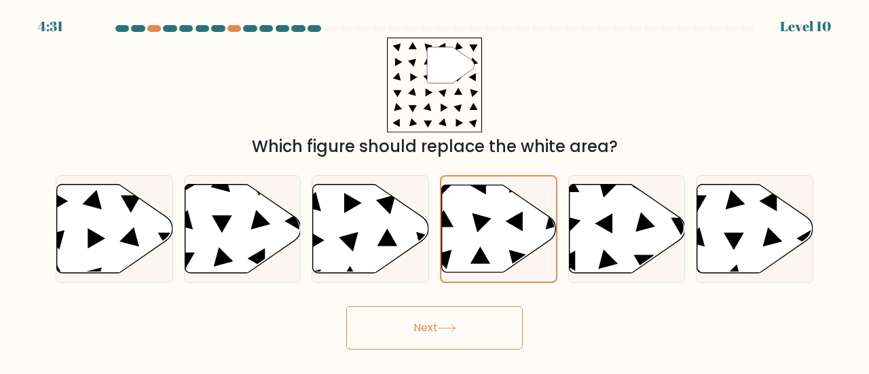
click at [443, 331] on icon at bounding box center [447, 328] width 18 height 7
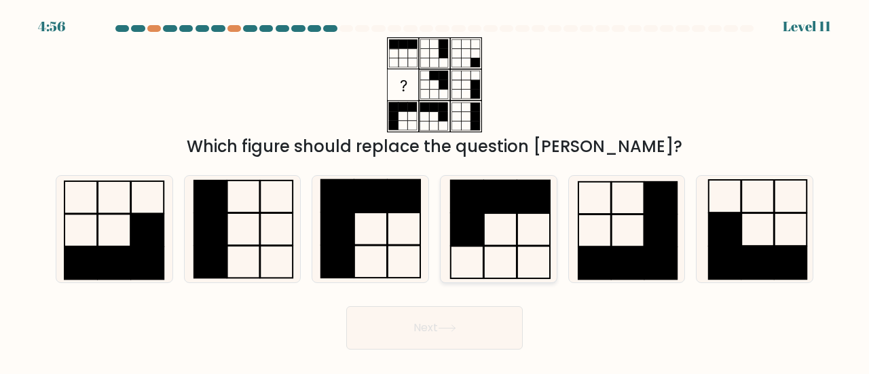
click at [501, 241] on icon at bounding box center [498, 229] width 107 height 107
click at [435, 191] on input "d." at bounding box center [435, 188] width 1 height 3
radio input "true"
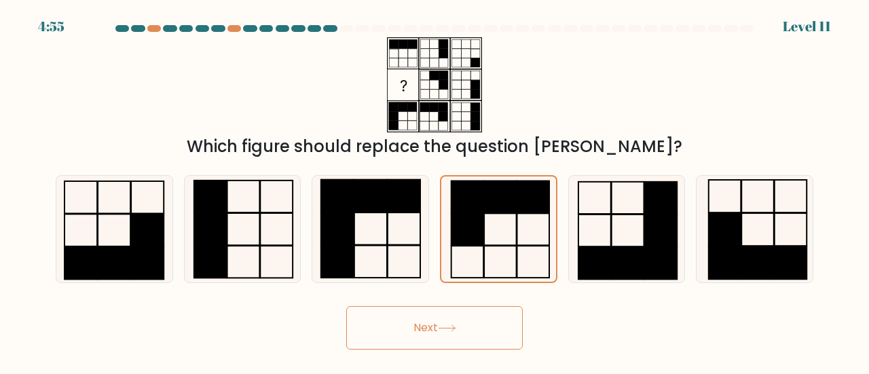
click at [433, 329] on button "Next" at bounding box center [434, 327] width 177 height 43
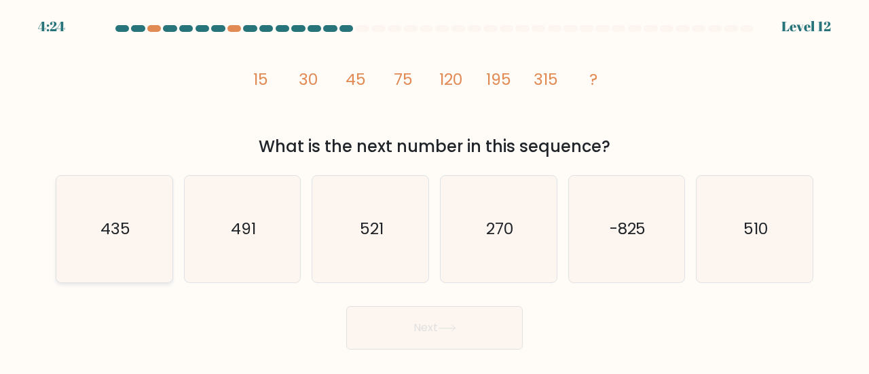
click at [113, 221] on text "435" at bounding box center [115, 228] width 30 height 22
click at [435, 191] on input "a. 435" at bounding box center [435, 188] width 1 height 3
radio input "true"
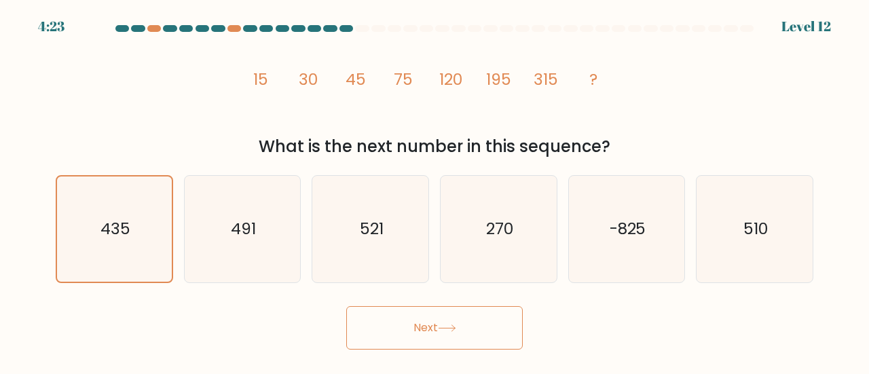
click at [433, 337] on button "Next" at bounding box center [434, 327] width 177 height 43
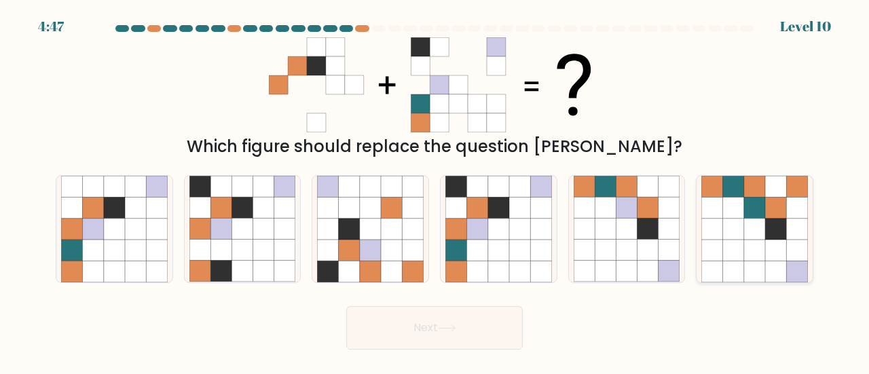
click at [746, 236] on icon at bounding box center [754, 229] width 21 height 21
click at [435, 191] on input "f." at bounding box center [435, 188] width 1 height 3
radio input "true"
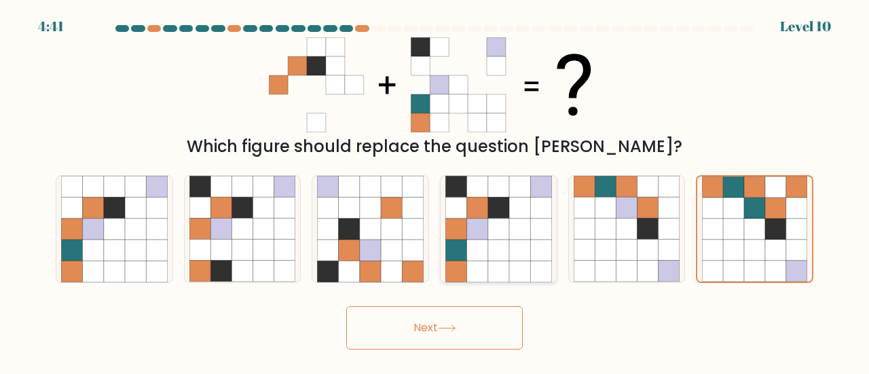
click at [540, 253] on icon at bounding box center [540, 250] width 21 height 21
click at [435, 191] on input "d." at bounding box center [435, 188] width 1 height 3
radio input "true"
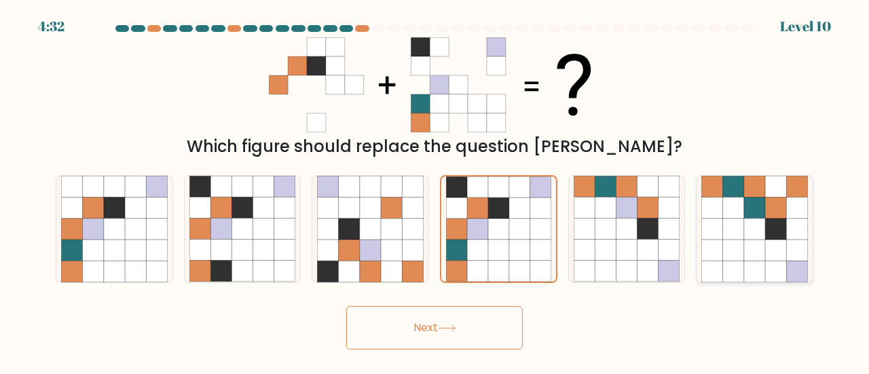
click at [720, 223] on icon at bounding box center [712, 229] width 21 height 21
click at [435, 191] on input "f." at bounding box center [435, 188] width 1 height 3
radio input "true"
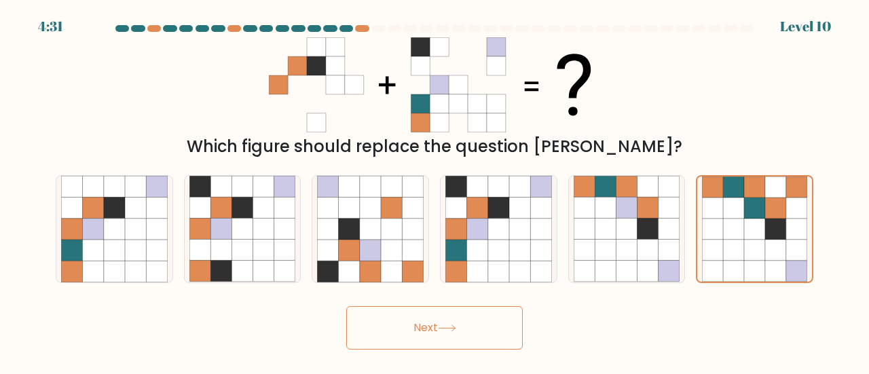
click at [473, 319] on button "Next" at bounding box center [434, 327] width 177 height 43
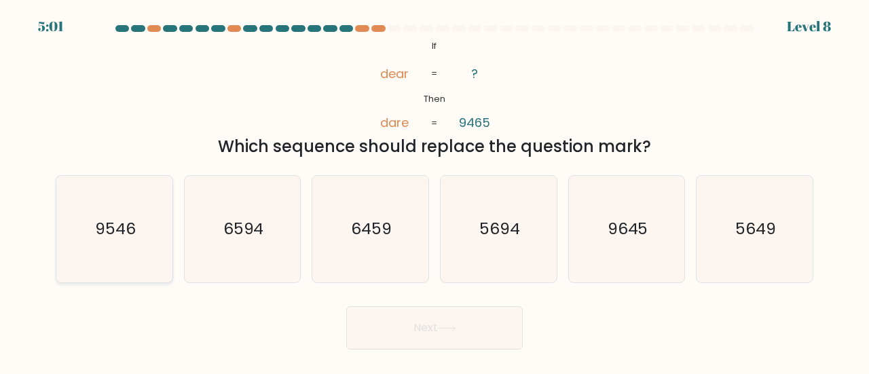
click at [136, 232] on icon "9546" at bounding box center [114, 229] width 107 height 107
click at [435, 191] on input "a. 9546" at bounding box center [435, 188] width 1 height 3
radio input "true"
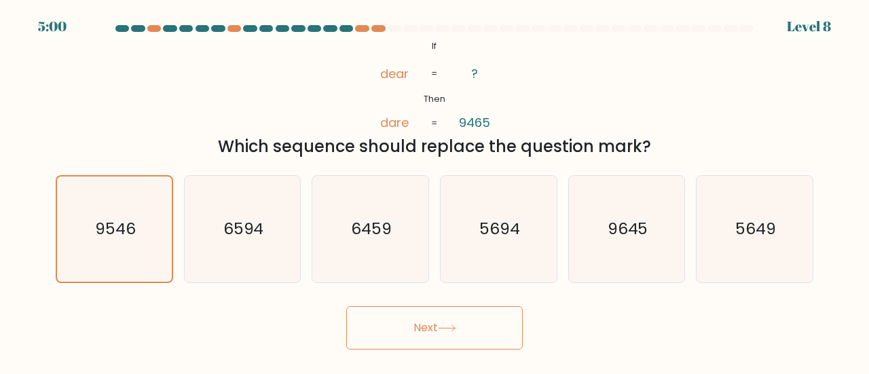
click at [440, 320] on button "Next" at bounding box center [434, 327] width 177 height 43
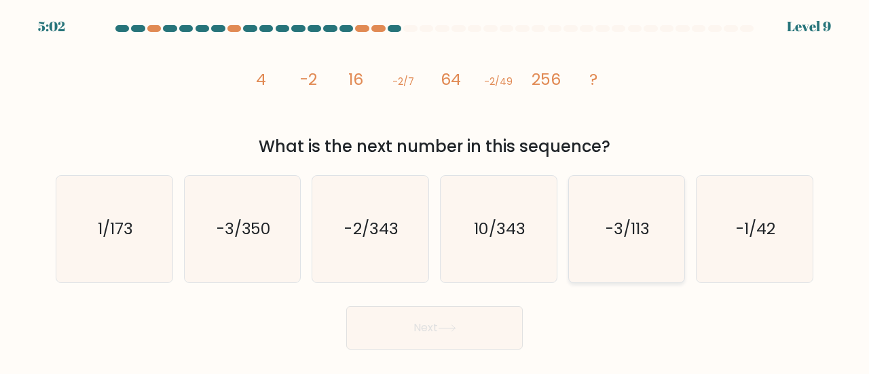
click at [620, 236] on text "-3/113" at bounding box center [628, 228] width 44 height 22
click at [435, 191] on input "e. -3/113" at bounding box center [435, 188] width 1 height 3
radio input "true"
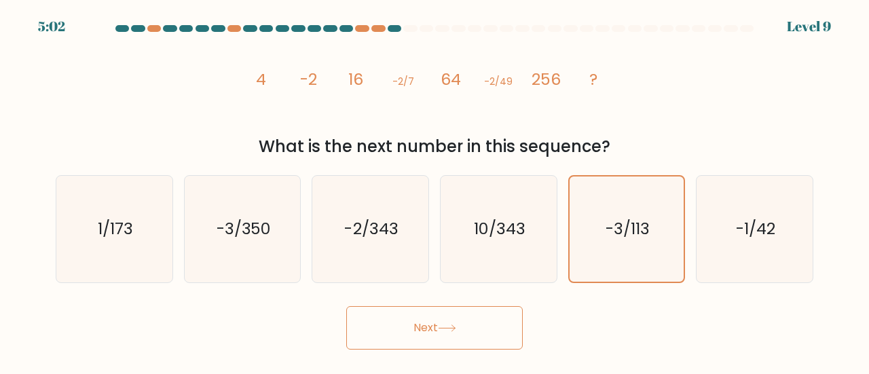
click at [481, 317] on button "Next" at bounding box center [434, 327] width 177 height 43
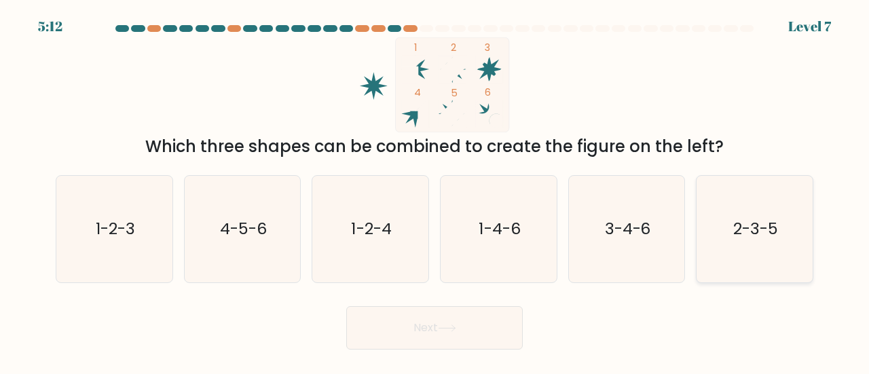
click at [740, 226] on text "2-3-5" at bounding box center [755, 228] width 45 height 22
click at [435, 191] on input "f. 2-3-5" at bounding box center [435, 188] width 1 height 3
radio input "true"
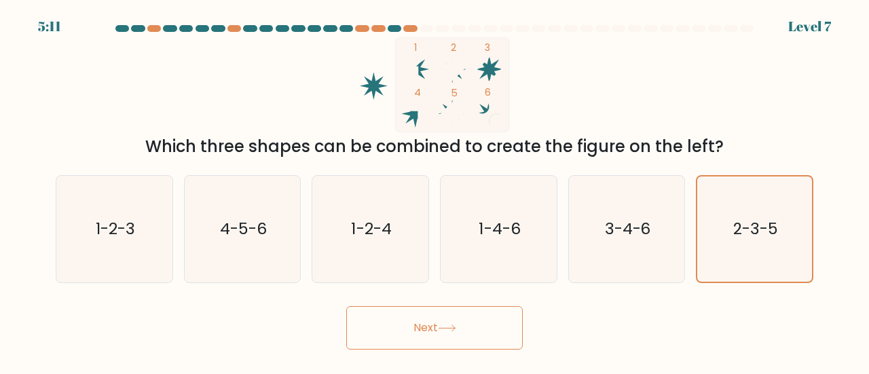
click at [479, 331] on button "Next" at bounding box center [434, 327] width 177 height 43
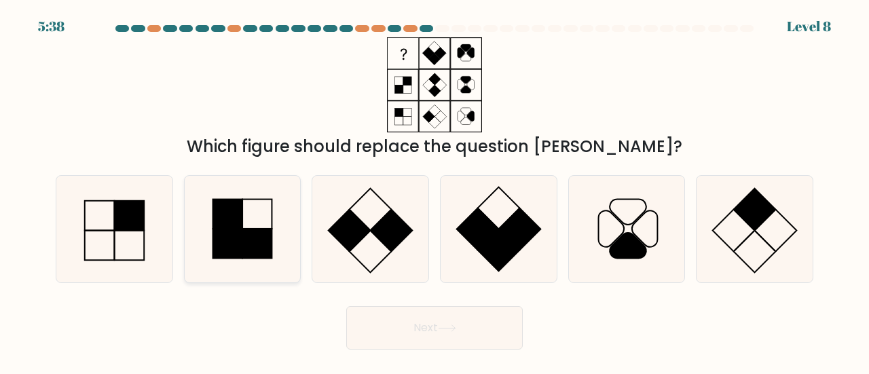
click at [244, 222] on icon at bounding box center [242, 229] width 107 height 107
click at [435, 191] on input "b." at bounding box center [435, 188] width 1 height 3
radio input "true"
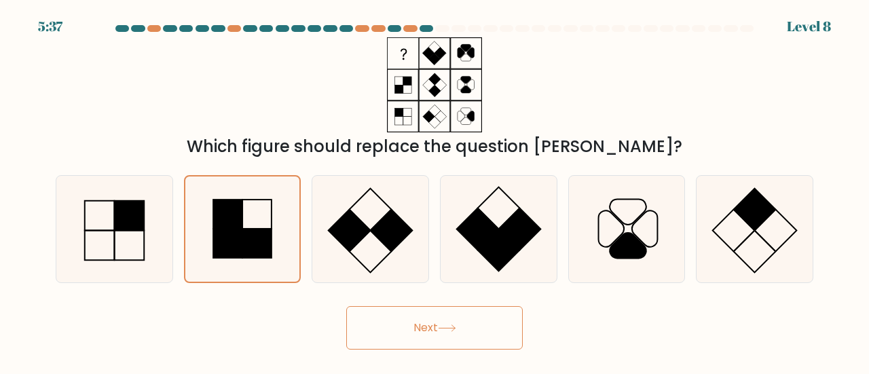
click at [449, 320] on button "Next" at bounding box center [434, 327] width 177 height 43
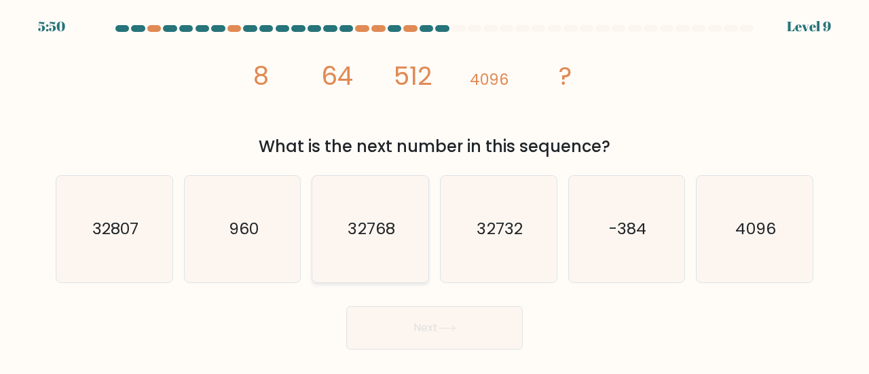
click at [409, 240] on icon "32768" at bounding box center [370, 229] width 107 height 107
click at [435, 191] on input "c. 32768" at bounding box center [435, 188] width 1 height 3
radio input "true"
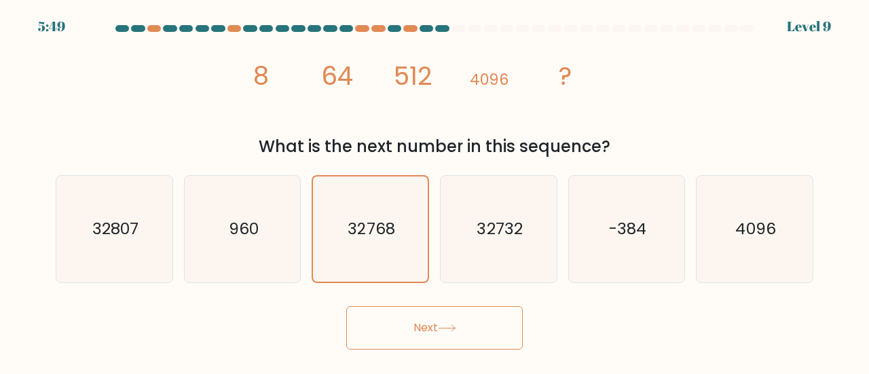
click at [433, 335] on button "Next" at bounding box center [434, 327] width 177 height 43
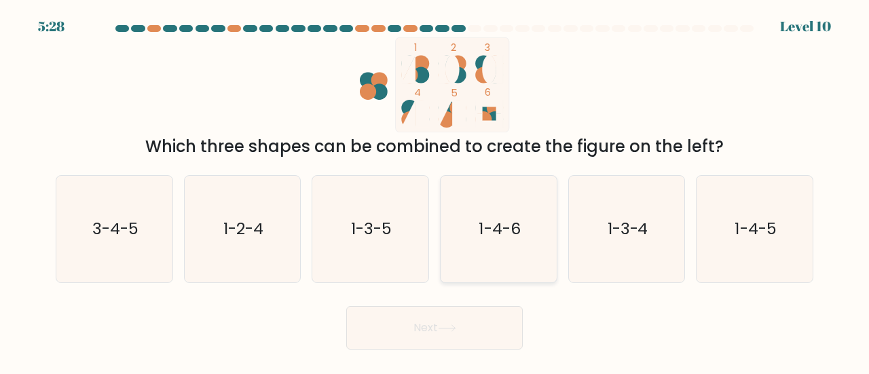
click at [530, 222] on icon "1-4-6" at bounding box center [498, 229] width 107 height 107
click at [435, 191] on input "d. 1-4-6" at bounding box center [435, 188] width 1 height 3
radio input "true"
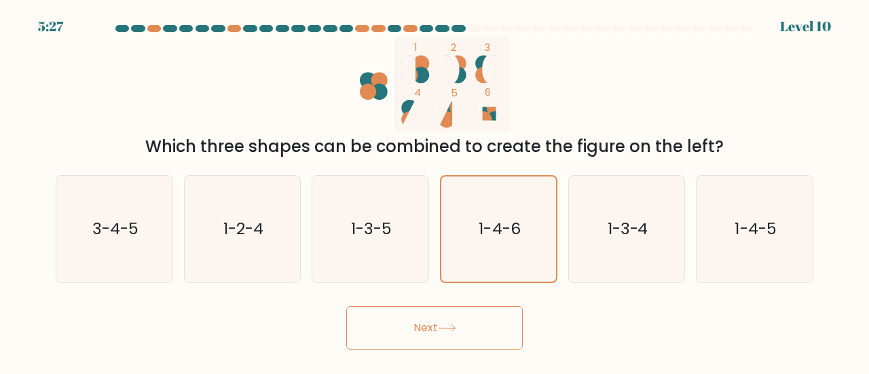
click at [423, 333] on button "Next" at bounding box center [434, 327] width 177 height 43
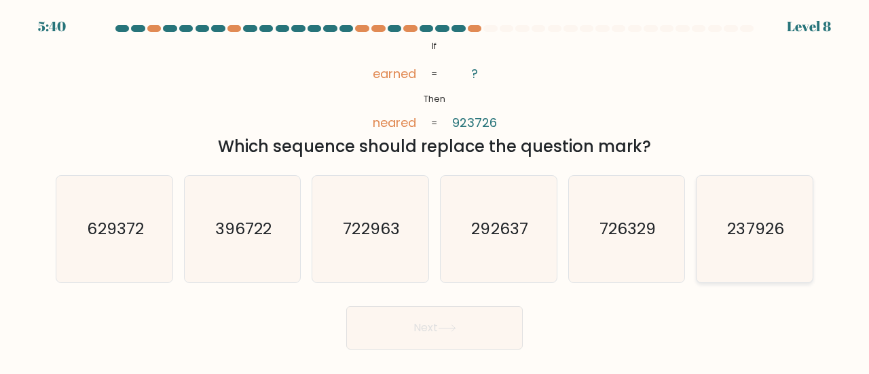
click at [732, 223] on text "237926" at bounding box center [756, 228] width 56 height 22
click at [435, 191] on input "f. 237926" at bounding box center [435, 188] width 1 height 3
radio input "true"
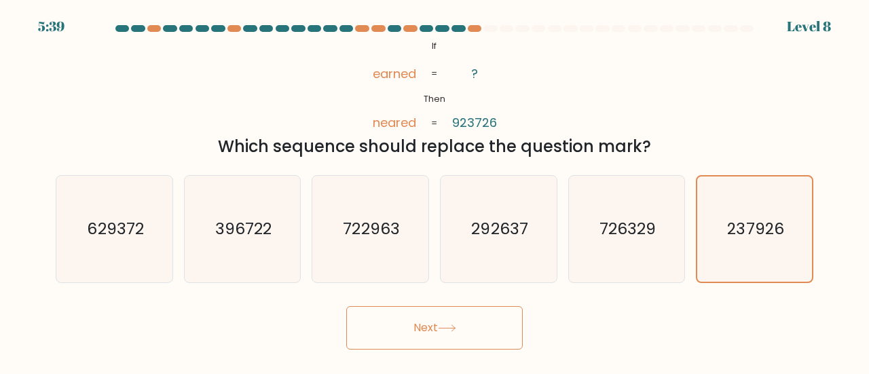
click at [438, 321] on button "Next" at bounding box center [434, 327] width 177 height 43
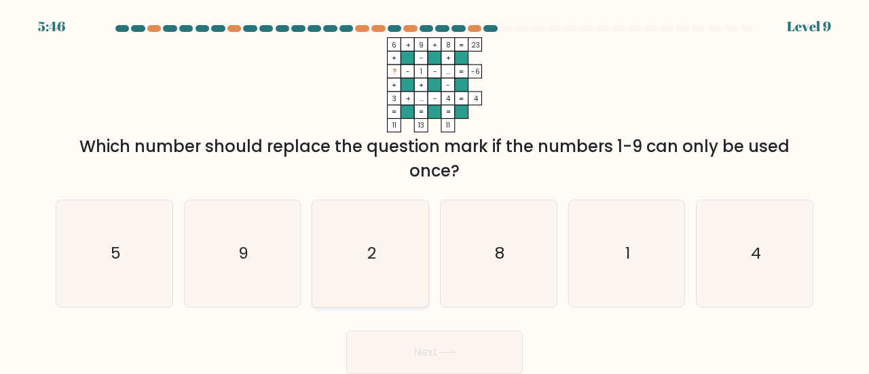
click at [397, 238] on icon "2" at bounding box center [370, 253] width 107 height 107
click at [435, 191] on input "c. 2" at bounding box center [435, 188] width 1 height 3
radio input "true"
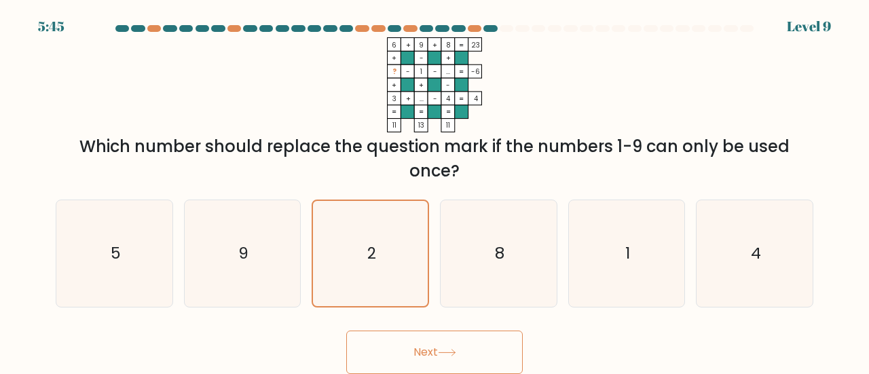
click at [407, 354] on button "Next" at bounding box center [434, 352] width 177 height 43
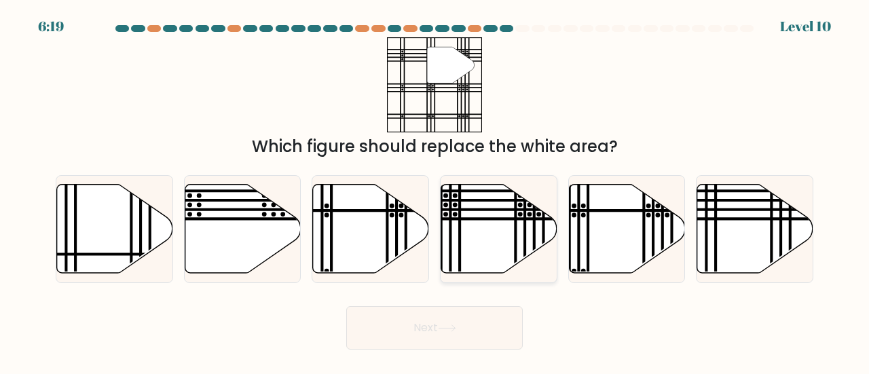
click at [498, 211] on icon at bounding box center [499, 228] width 116 height 89
click at [435, 191] on input "d." at bounding box center [435, 188] width 1 height 3
radio input "true"
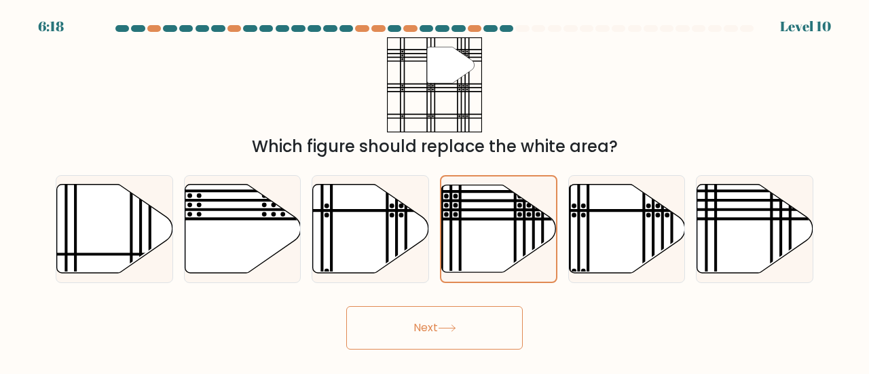
click at [442, 321] on button "Next" at bounding box center [434, 327] width 177 height 43
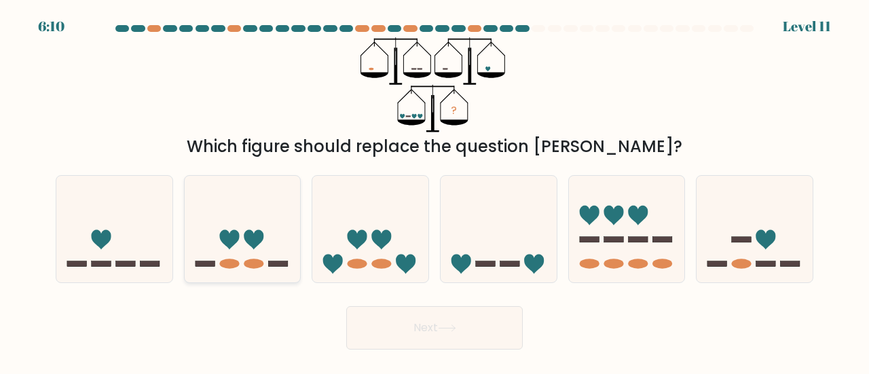
click at [263, 253] on icon at bounding box center [243, 229] width 116 height 96
click at [435, 191] on input "b." at bounding box center [435, 188] width 1 height 3
radio input "true"
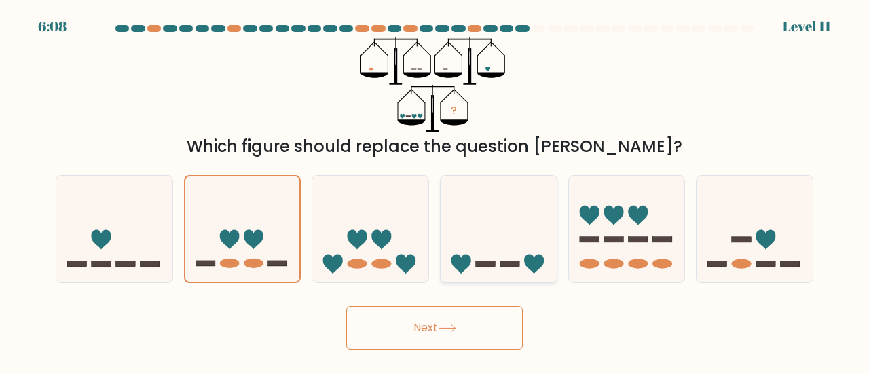
click at [552, 252] on icon at bounding box center [499, 229] width 116 height 96
click at [435, 191] on input "d." at bounding box center [435, 188] width 1 height 3
radio input "true"
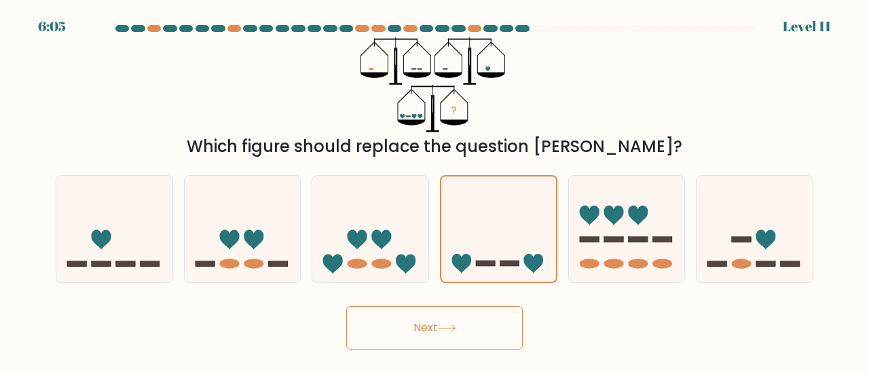
click at [430, 320] on button "Next" at bounding box center [434, 327] width 177 height 43
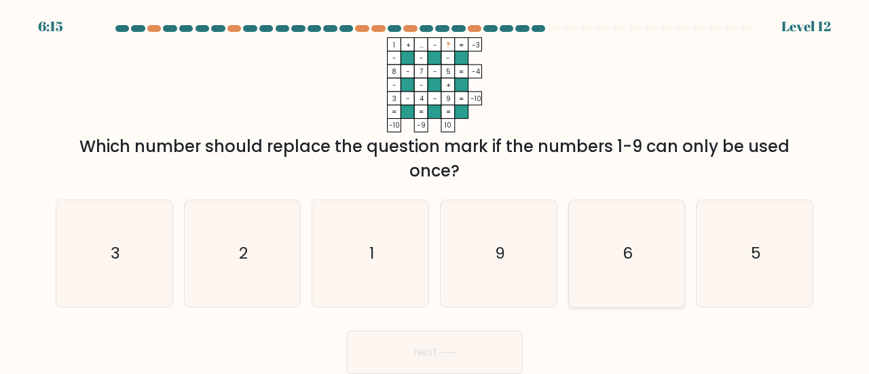
click at [669, 276] on icon "6" at bounding box center [627, 253] width 107 height 107
click at [435, 191] on input "e. 6" at bounding box center [435, 188] width 1 height 3
radio input "true"
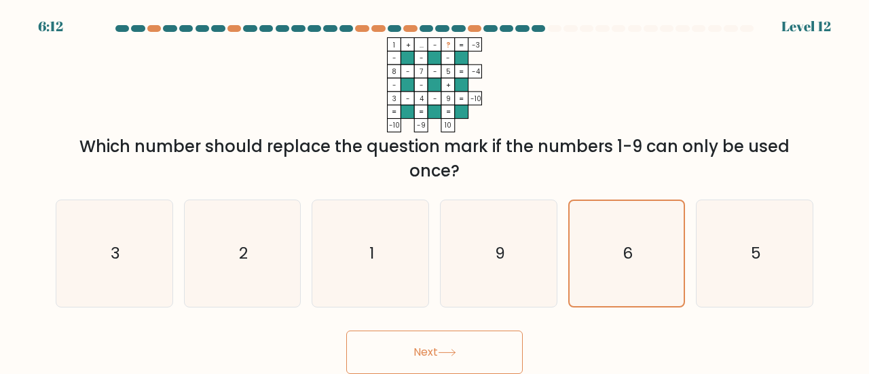
click at [492, 356] on button "Next" at bounding box center [434, 352] width 177 height 43
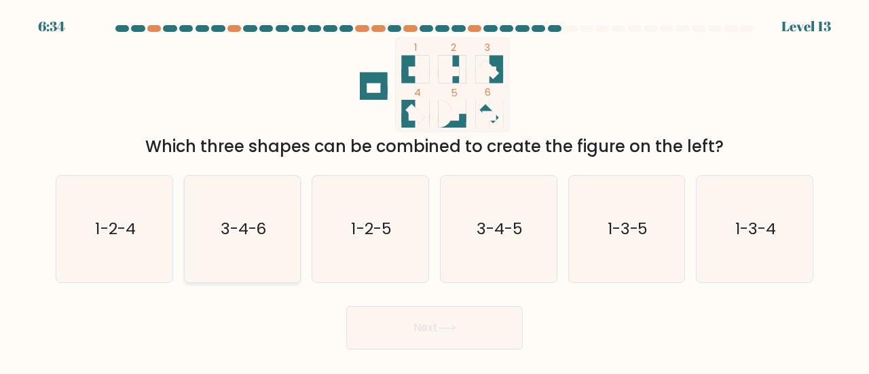
click at [297, 225] on div "3-4-6" at bounding box center [242, 229] width 117 height 108
click at [435, 191] on input "b. 3-4-6" at bounding box center [435, 188] width 1 height 3
radio input "true"
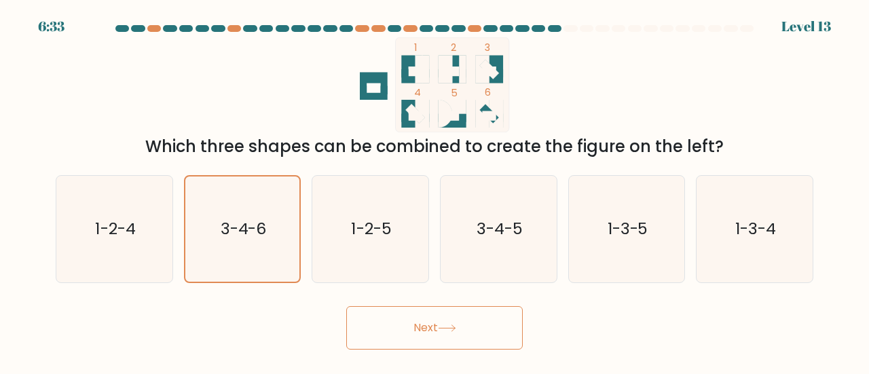
click at [420, 328] on button "Next" at bounding box center [434, 327] width 177 height 43
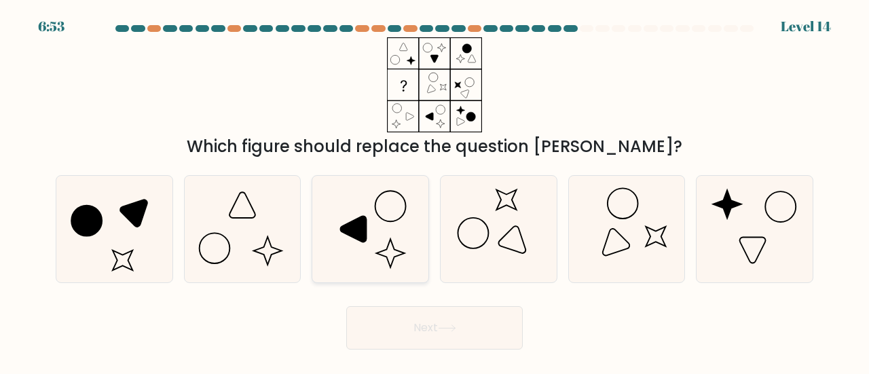
click at [388, 244] on icon at bounding box center [370, 229] width 107 height 107
click at [435, 191] on input "c." at bounding box center [435, 188] width 1 height 3
radio input "true"
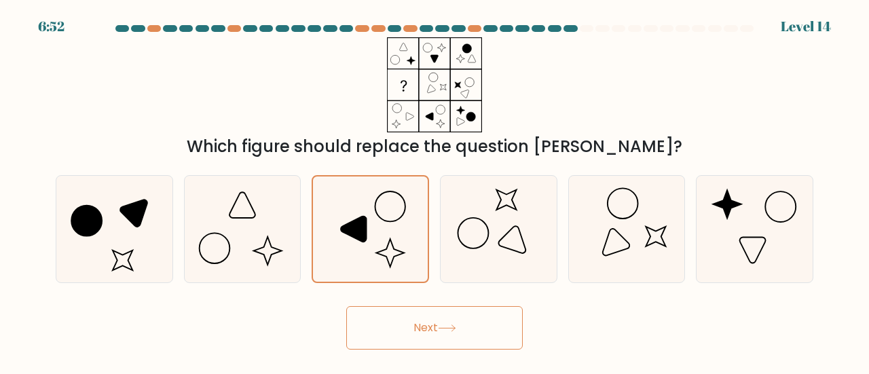
click at [421, 309] on button "Next" at bounding box center [434, 327] width 177 height 43
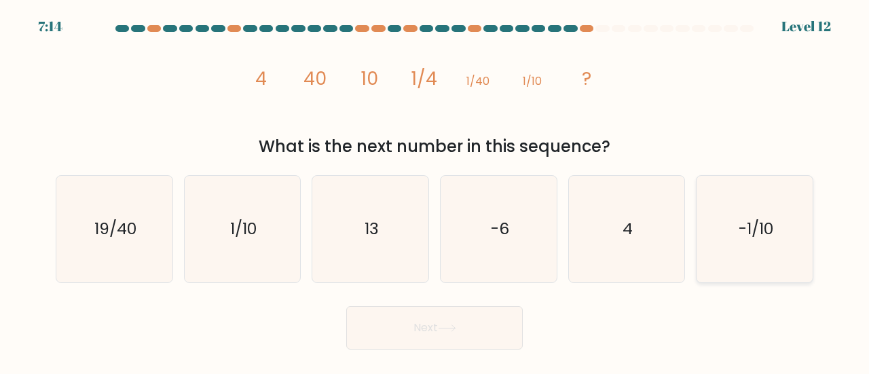
click at [740, 221] on text "-1/10" at bounding box center [756, 228] width 35 height 22
click at [435, 191] on input "f. -1/10" at bounding box center [435, 188] width 1 height 3
radio input "true"
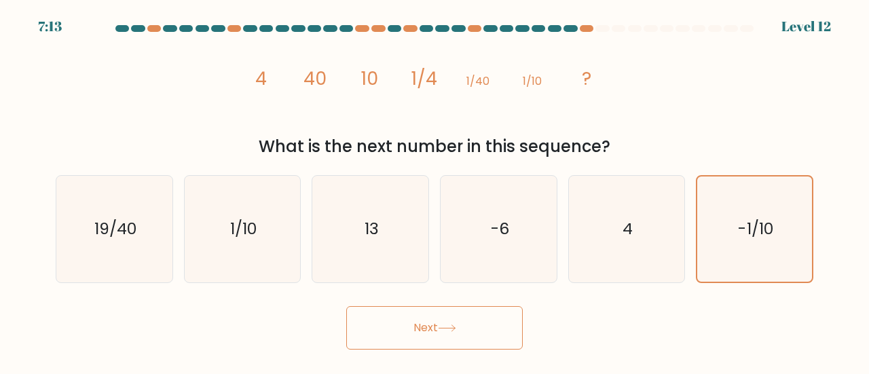
click at [411, 323] on button "Next" at bounding box center [434, 327] width 177 height 43
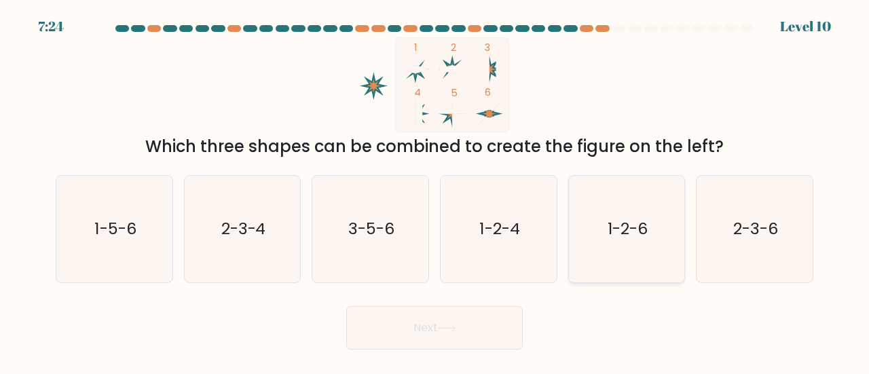
click at [619, 237] on text "1-2-6" at bounding box center [628, 228] width 40 height 22
click at [435, 191] on input "e. 1-2-6" at bounding box center [435, 188] width 1 height 3
radio input "true"
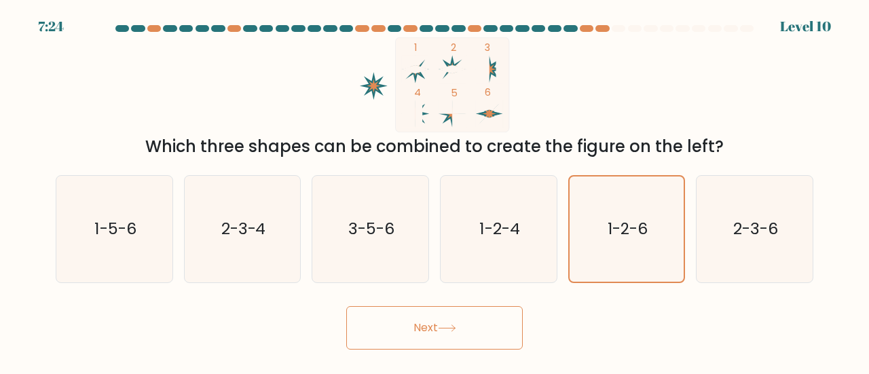
click at [437, 324] on button "Next" at bounding box center [434, 327] width 177 height 43
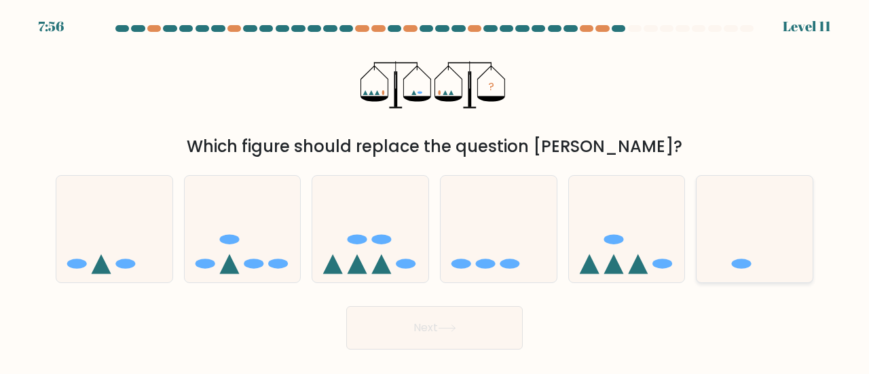
click at [744, 210] on icon at bounding box center [755, 229] width 116 height 96
click at [435, 191] on input "f." at bounding box center [435, 188] width 1 height 3
radio input "true"
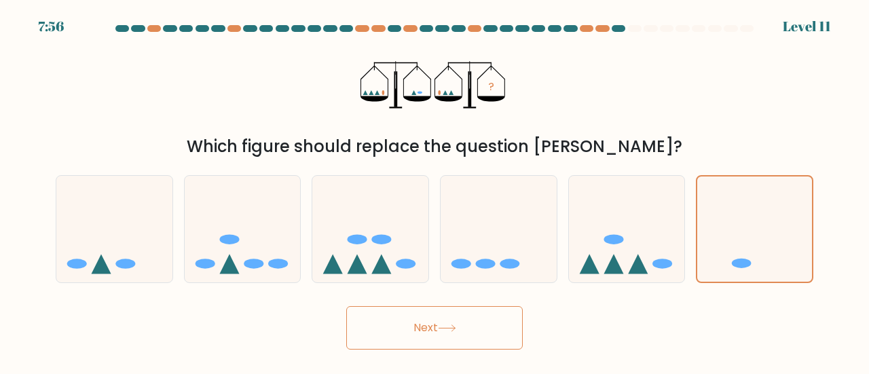
click at [462, 317] on button "Next" at bounding box center [434, 327] width 177 height 43
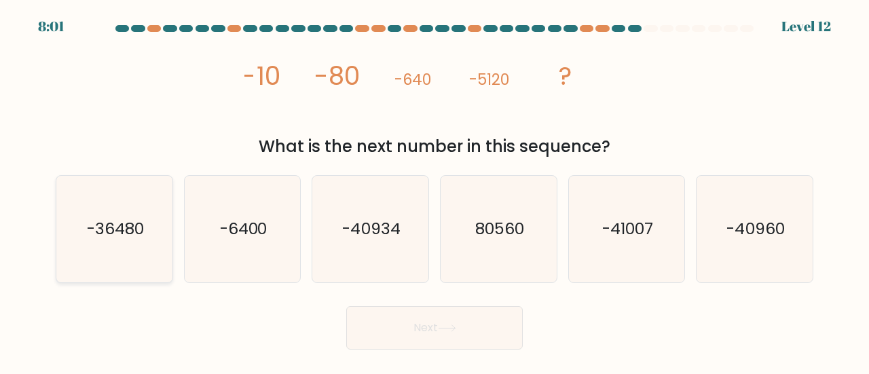
click at [130, 247] on icon "-36480" at bounding box center [114, 229] width 107 height 107
click at [435, 191] on input "a. -36480" at bounding box center [435, 188] width 1 height 3
radio input "true"
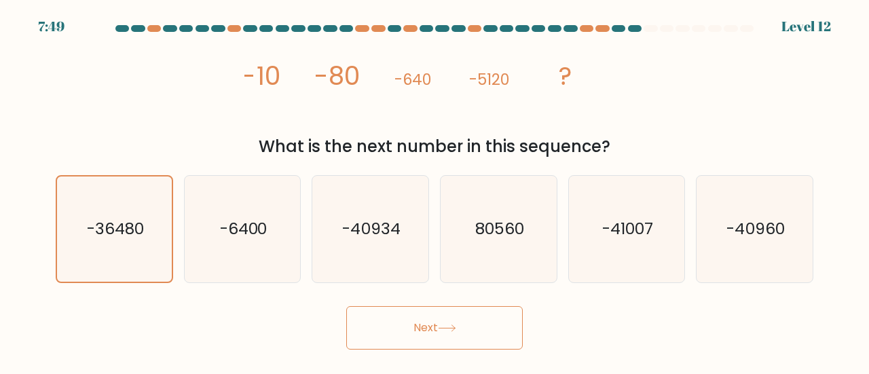
click at [304, 244] on div "b. -6400" at bounding box center [243, 229] width 128 height 108
click at [387, 320] on button "Next" at bounding box center [434, 327] width 177 height 43
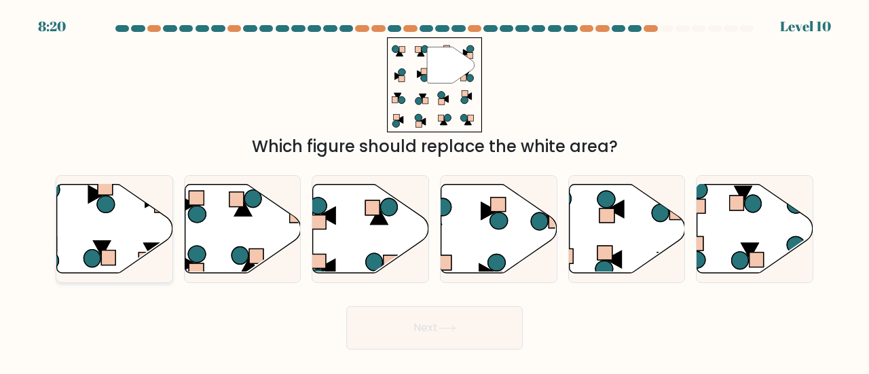
click at [106, 221] on icon at bounding box center [115, 228] width 116 height 89
click at [435, 191] on input "a." at bounding box center [435, 188] width 1 height 3
radio input "true"
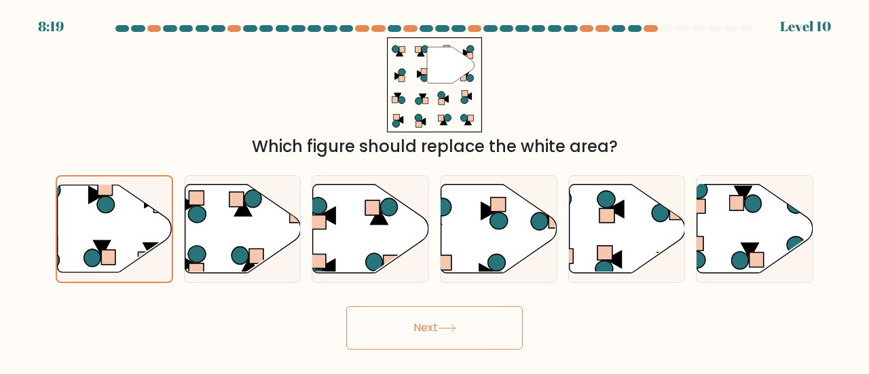
click at [375, 327] on button "Next" at bounding box center [434, 327] width 177 height 43
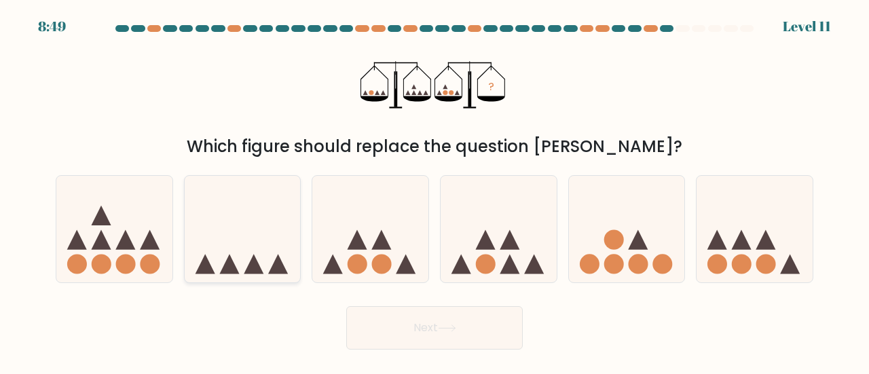
click at [250, 264] on icon at bounding box center [254, 265] width 20 height 20
click at [435, 191] on input "b." at bounding box center [435, 188] width 1 height 3
radio input "true"
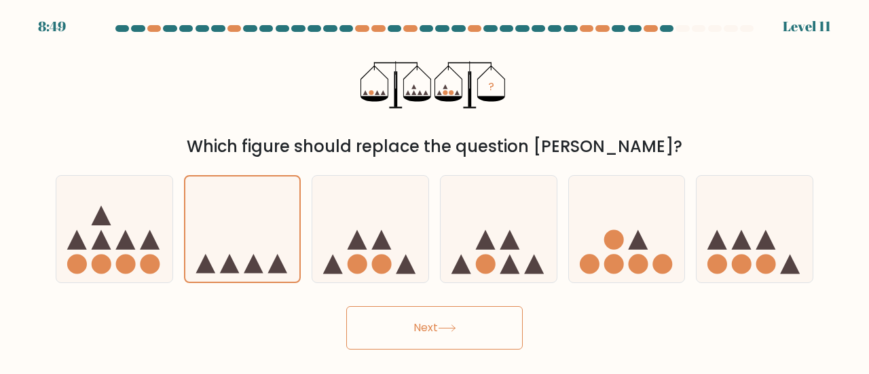
click at [447, 322] on button "Next" at bounding box center [434, 327] width 177 height 43
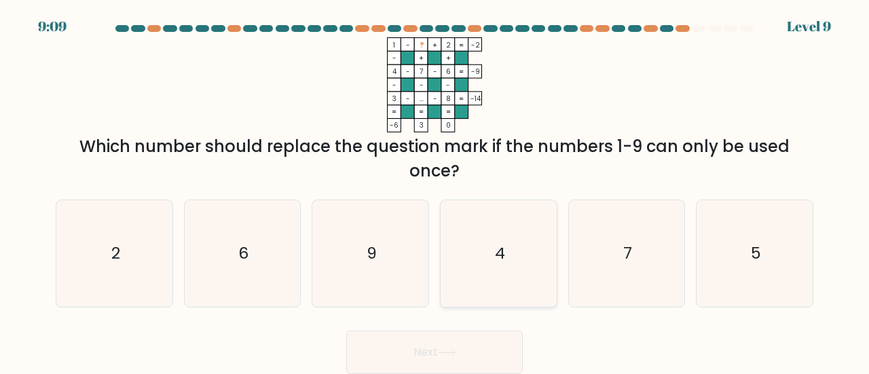
click at [499, 254] on text "4" at bounding box center [499, 253] width 10 height 22
click at [435, 191] on input "d. 4" at bounding box center [435, 188] width 1 height 3
radio input "true"
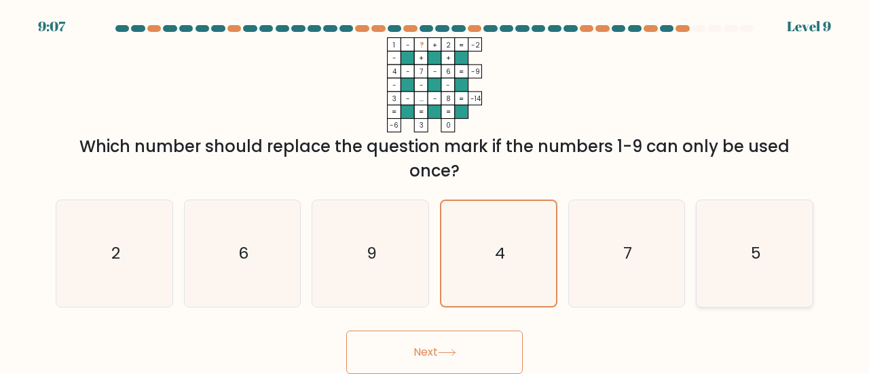
click at [724, 259] on icon "5" at bounding box center [754, 253] width 107 height 107
click at [435, 191] on input "f. 5" at bounding box center [435, 188] width 1 height 3
radio input "true"
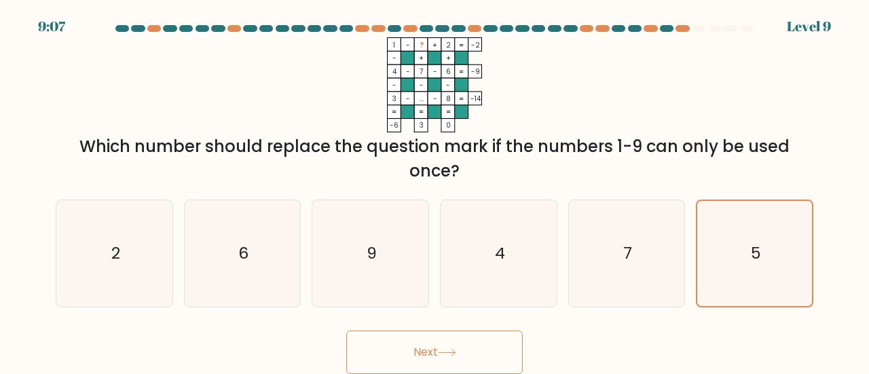
click at [395, 364] on button "Next" at bounding box center [434, 352] width 177 height 43
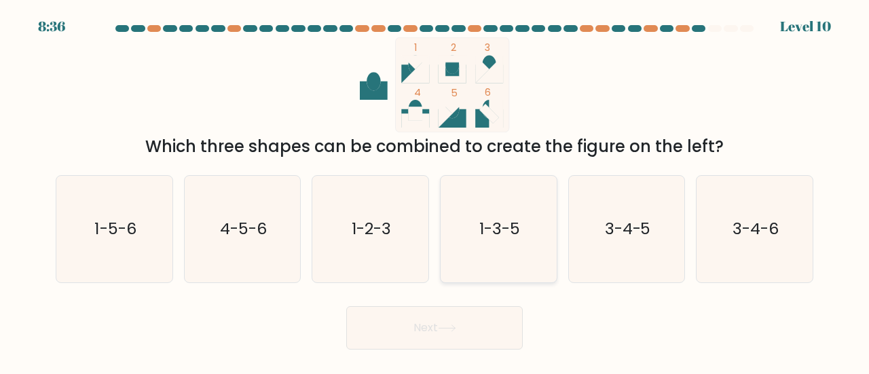
click at [492, 238] on text "1-3-5" at bounding box center [499, 228] width 41 height 22
click at [435, 191] on input "d. 1-3-5" at bounding box center [435, 188] width 1 height 3
radio input "true"
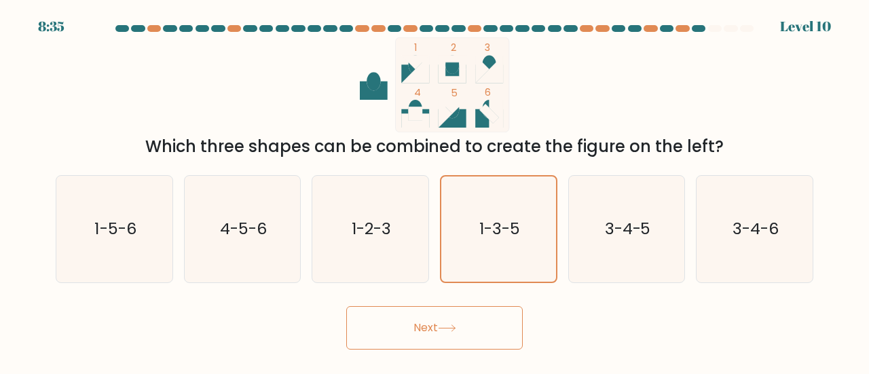
click at [462, 318] on button "Next" at bounding box center [434, 327] width 177 height 43
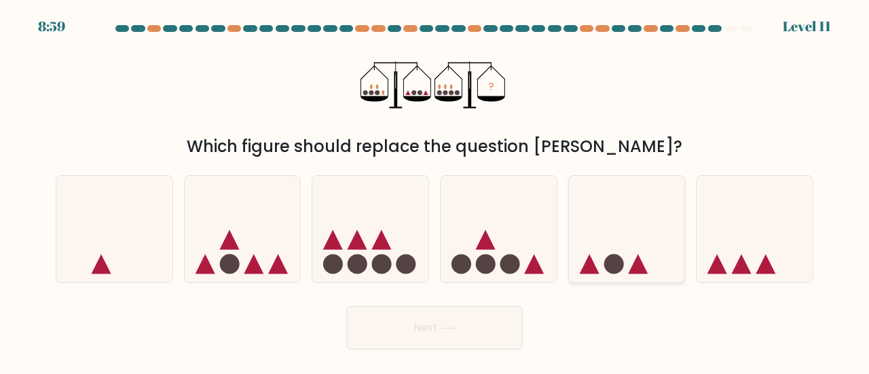
click at [651, 257] on icon at bounding box center [627, 229] width 116 height 96
click at [435, 191] on input "e." at bounding box center [435, 188] width 1 height 3
radio input "true"
click at [470, 329] on button "Next" at bounding box center [434, 327] width 177 height 43
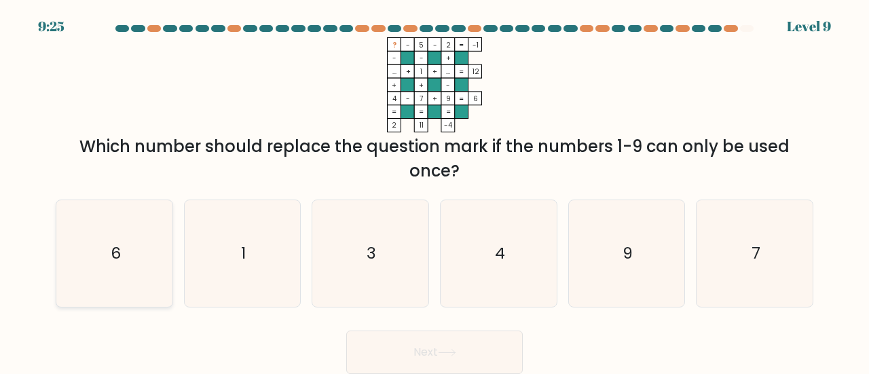
click at [113, 259] on text "6" at bounding box center [115, 253] width 10 height 22
click at [435, 191] on input "a. 6" at bounding box center [435, 188] width 1 height 3
radio input "true"
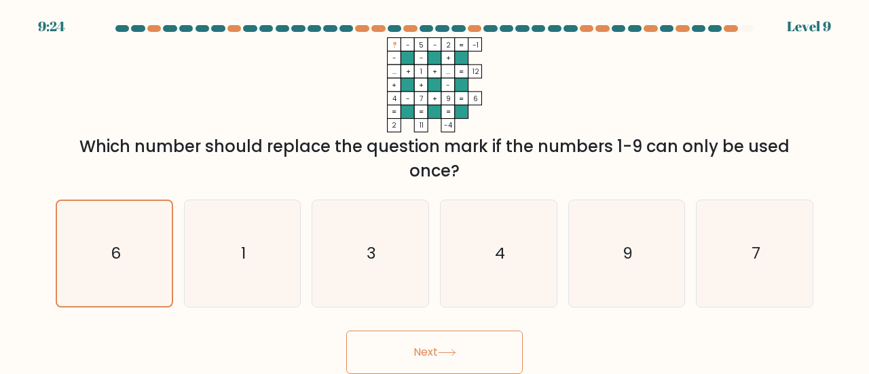
click at [414, 354] on button "Next" at bounding box center [434, 352] width 177 height 43
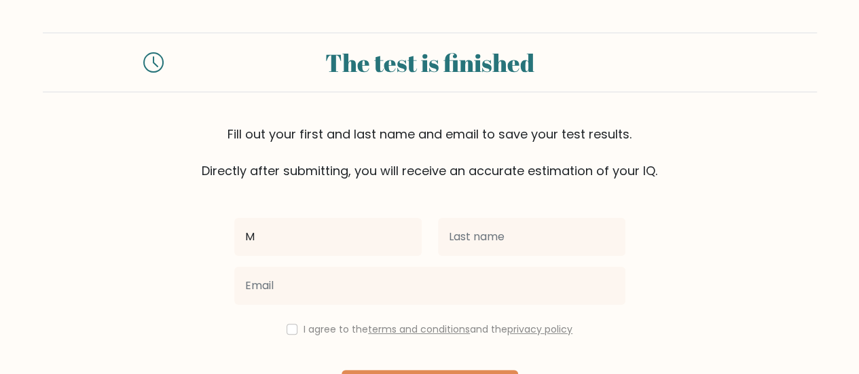
type input "[PERSON_NAME]"
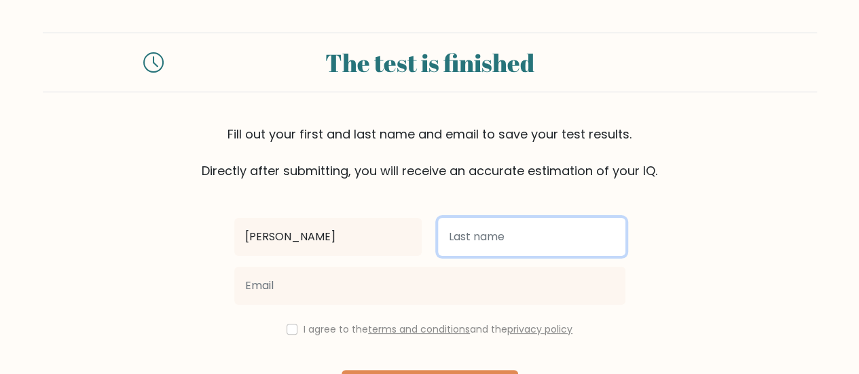
click at [499, 251] on input "text" at bounding box center [531, 237] width 187 height 38
type input "TAGUIAM"
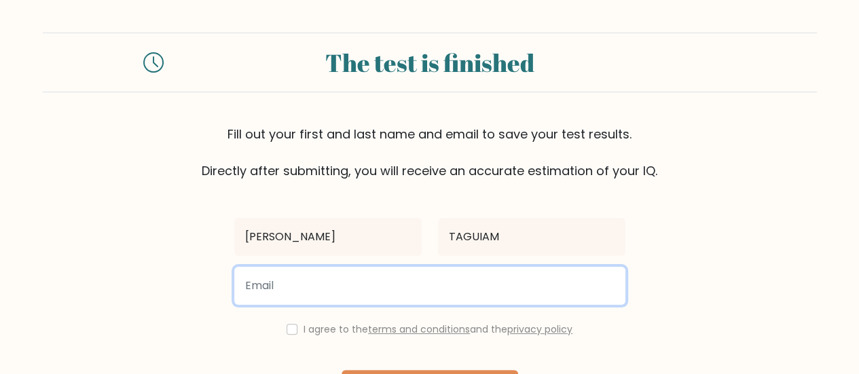
click at [471, 283] on input "email" at bounding box center [429, 286] width 391 height 38
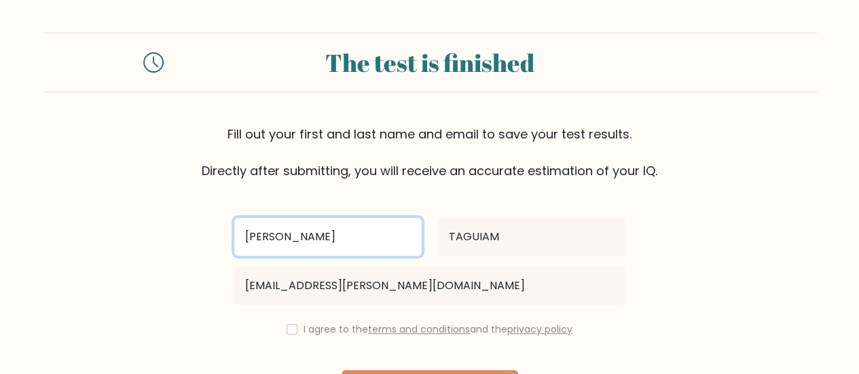
click at [392, 218] on input "[PERSON_NAME]" at bounding box center [327, 237] width 187 height 38
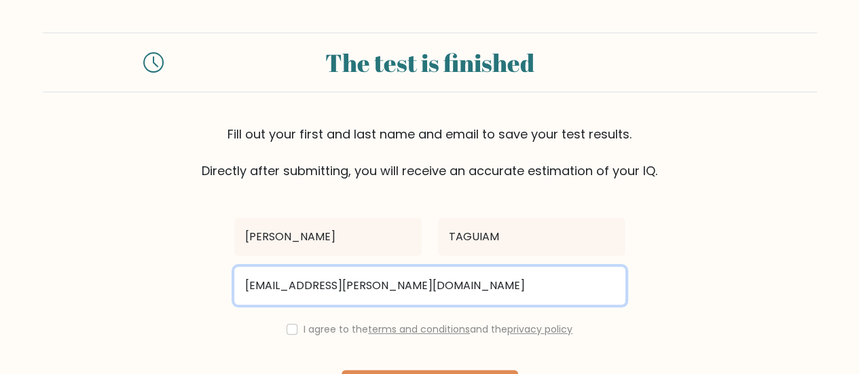
drag, startPoint x: 460, startPoint y: 285, endPoint x: 206, endPoint y: 289, distance: 254.0
click at [206, 289] on form "The test is finished Fill out your first and last name and email to save your t…" at bounding box center [429, 238] width 859 height 411
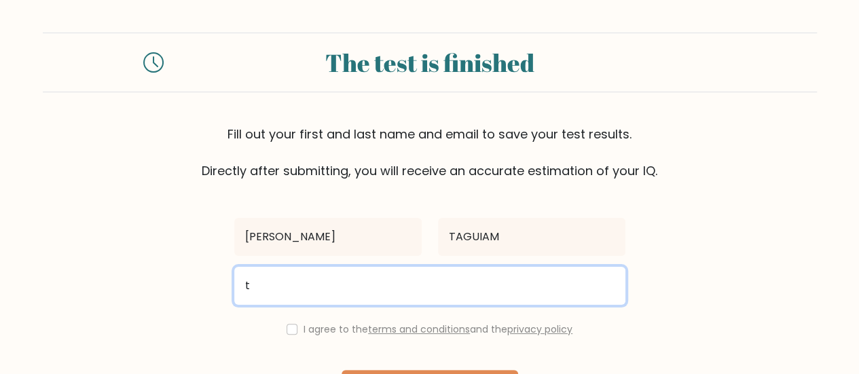
type input "[EMAIL_ADDRESS][DOMAIN_NAME]"
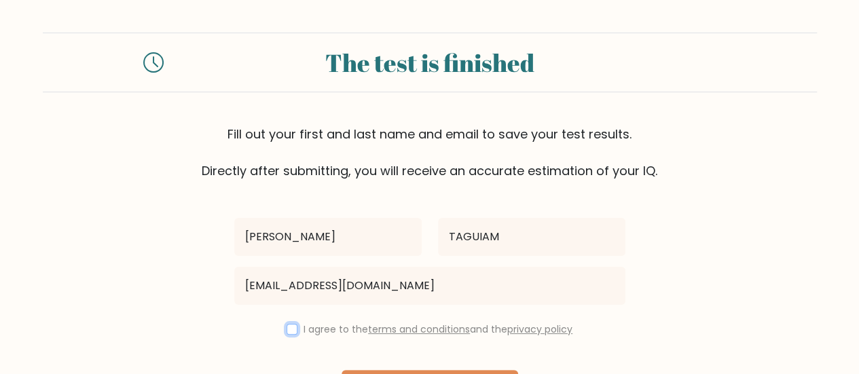
click at [292, 328] on input "checkbox" at bounding box center [292, 329] width 11 height 11
checkbox input "true"
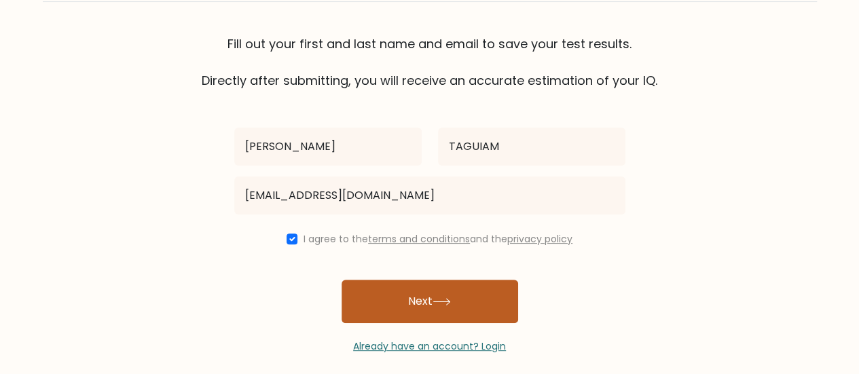
click at [448, 309] on button "Next" at bounding box center [430, 301] width 177 height 43
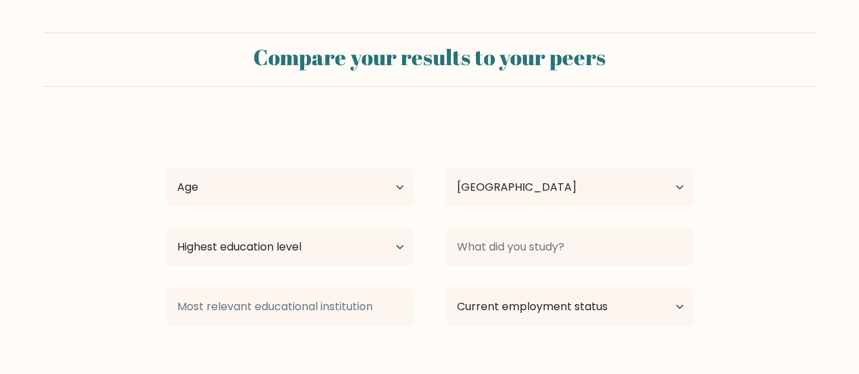
select select "PH"
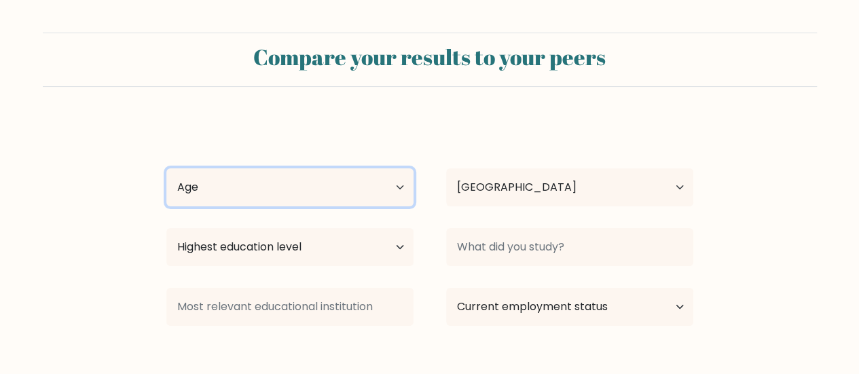
click at [236, 188] on select "Age Under [DEMOGRAPHIC_DATA] [DEMOGRAPHIC_DATA] [DEMOGRAPHIC_DATA] [DEMOGRAPHIC…" at bounding box center [289, 187] width 247 height 38
select select "35_44"
click at [166, 168] on select "Age Under 18 years old 18-24 years old 25-34 years old 35-44 years old 45-54 ye…" at bounding box center [289, 187] width 247 height 38
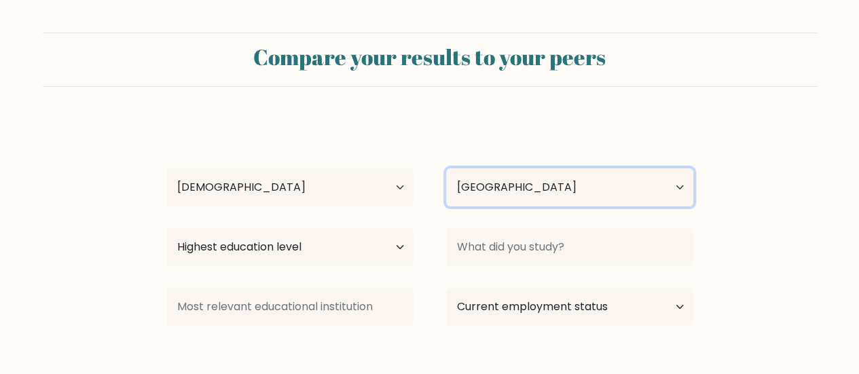
click at [503, 194] on select "Country Afghanistan Albania Algeria American Samoa Andorra Angola Anguilla Anta…" at bounding box center [569, 187] width 247 height 38
click at [504, 192] on select "Country Afghanistan Albania Algeria American Samoa Andorra Angola Anguilla Anta…" at bounding box center [569, 187] width 247 height 38
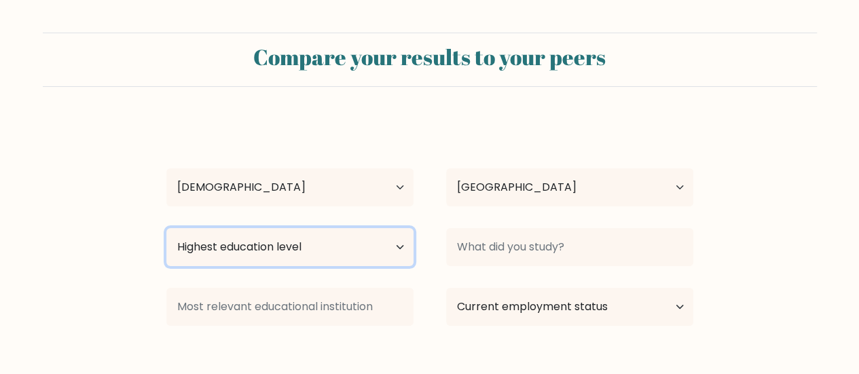
click at [311, 258] on select "Highest education level No schooling Primary Lower Secondary Upper Secondary Oc…" at bounding box center [289, 247] width 247 height 38
select select "bachelors_degree"
click at [166, 228] on select "Highest education level No schooling Primary Lower Secondary Upper Secondary Oc…" at bounding box center [289, 247] width 247 height 38
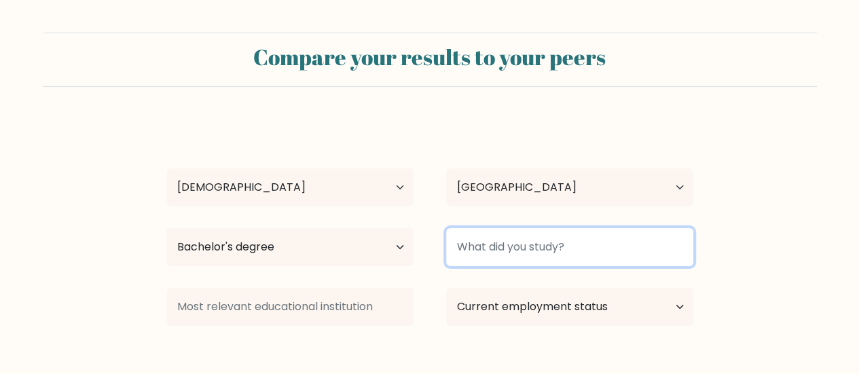
click at [516, 244] on input at bounding box center [569, 247] width 247 height 38
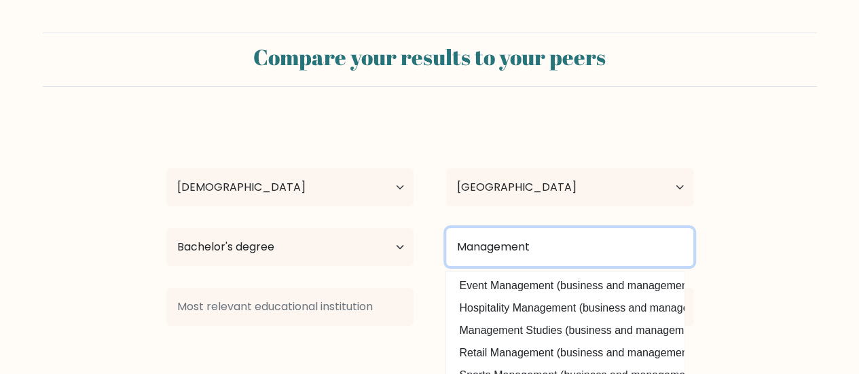
click at [458, 249] on input "Management" at bounding box center [569, 247] width 247 height 38
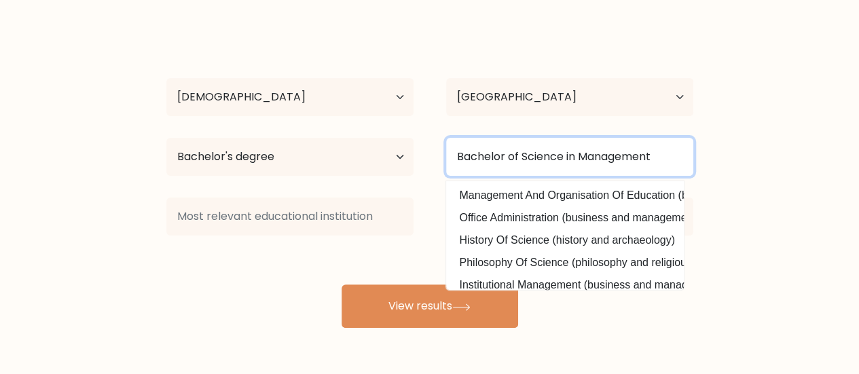
type input "Bachelor of Science in Management"
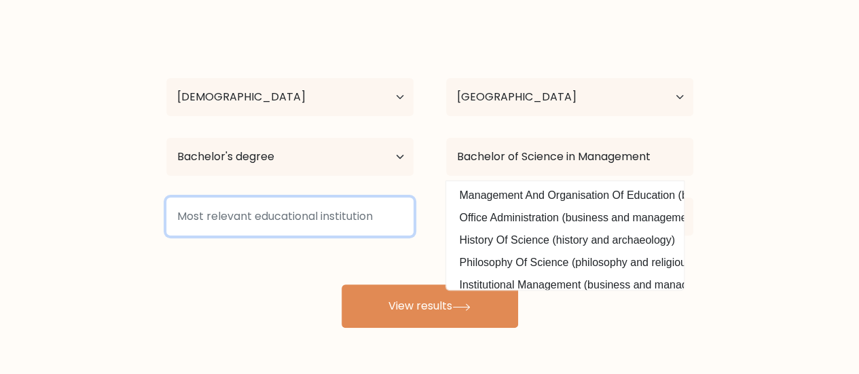
click at [263, 217] on input at bounding box center [289, 217] width 247 height 38
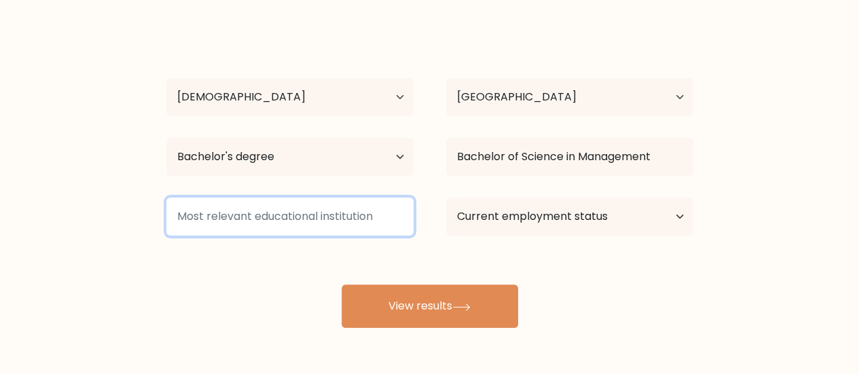
type input "d"
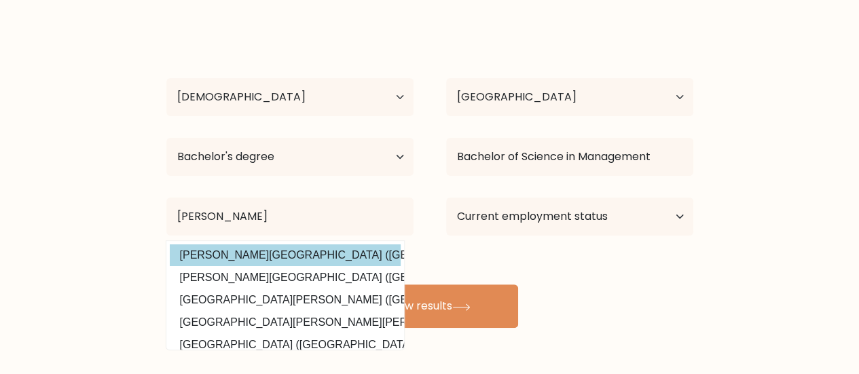
click at [341, 261] on option "Don Mariano Marcos Memorial State University (Philippines)" at bounding box center [285, 255] width 231 height 22
type input "[PERSON_NAME][GEOGRAPHIC_DATA]"
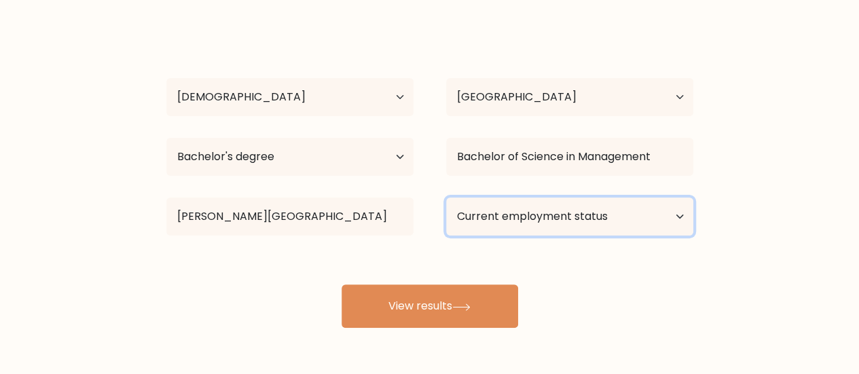
click at [551, 223] on select "Current employment status Employed Student Retired Other / prefer not to answer" at bounding box center [569, 217] width 247 height 38
select select "employed"
click at [446, 198] on select "Current employment status Employed Student Retired Other / prefer not to answer" at bounding box center [569, 217] width 247 height 38
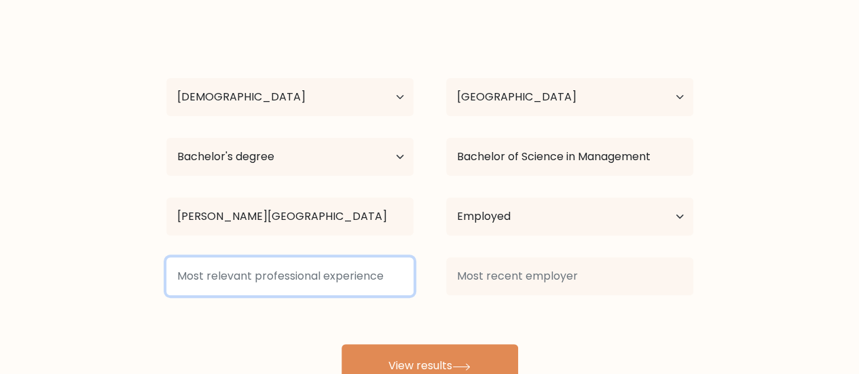
click at [346, 280] on input at bounding box center [289, 276] width 247 height 38
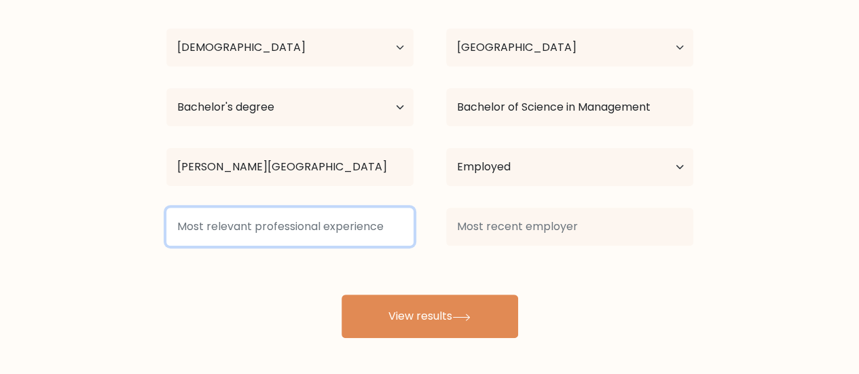
type input "A"
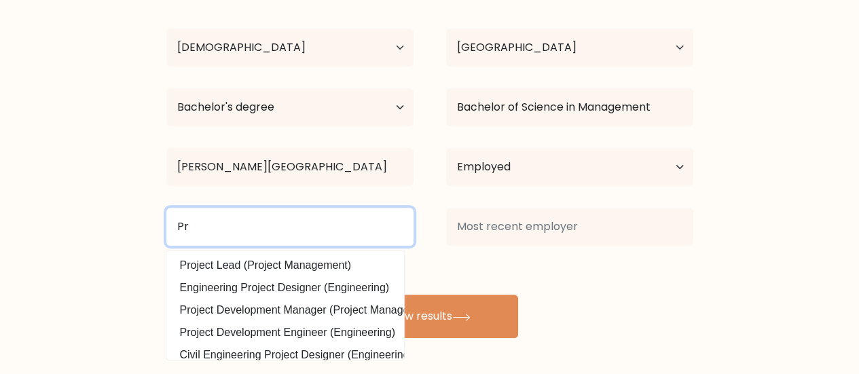
type input "P"
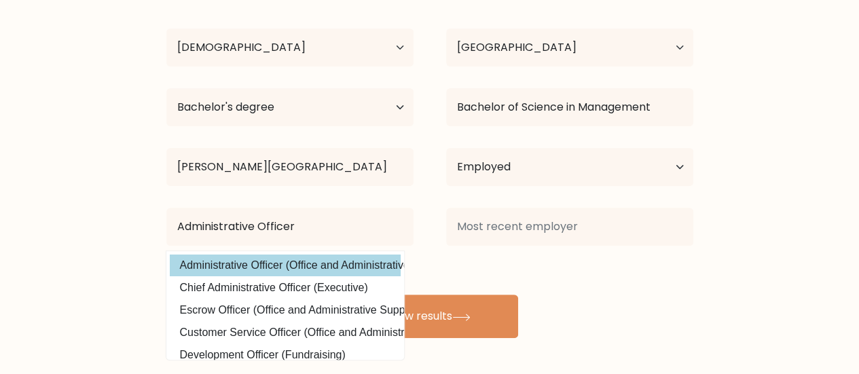
click at [318, 270] on option "Administrative Officer (Office and Administrative Support)" at bounding box center [285, 266] width 231 height 22
type input "Administrative Officer"
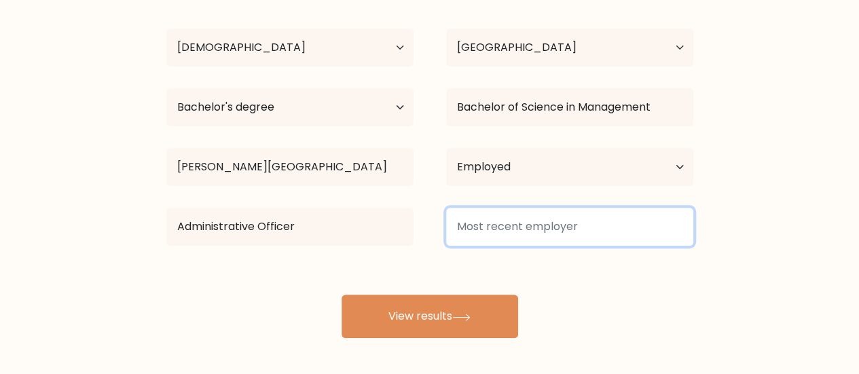
click at [568, 233] on input at bounding box center [569, 227] width 247 height 38
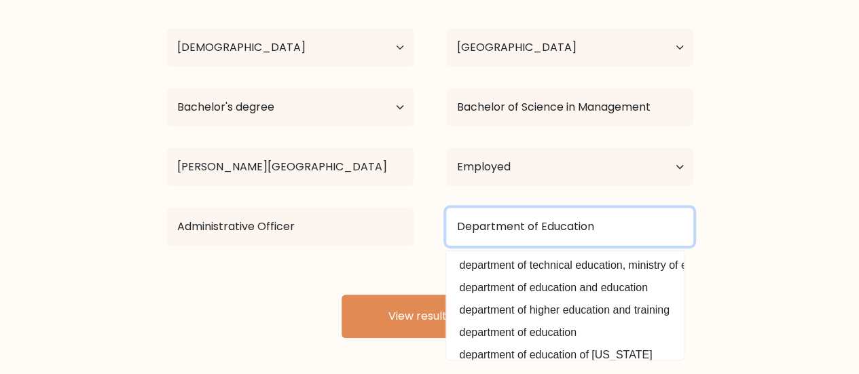
type input "Department of Education"
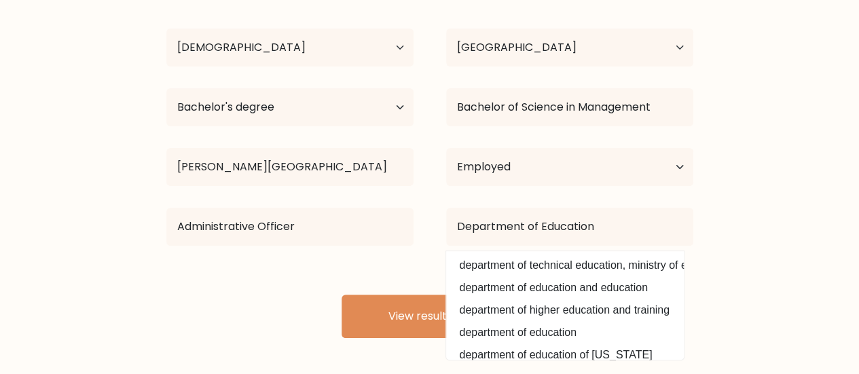
click at [770, 256] on form "Compare your results to your peers MARIBEL TAGUIAM Age Under 18 years old 18-24…" at bounding box center [429, 115] width 859 height 445
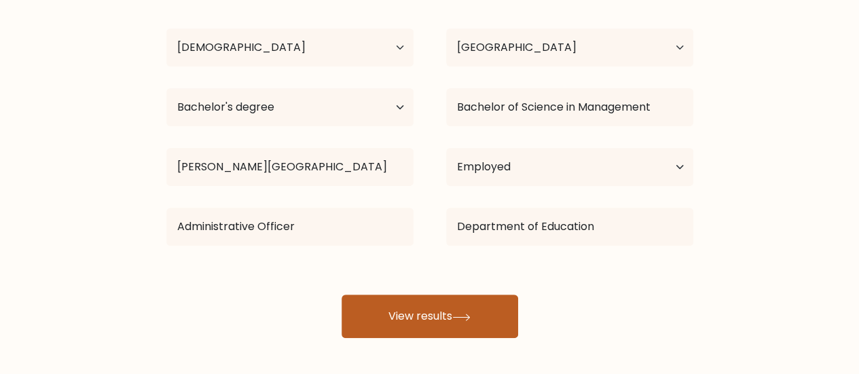
click at [432, 320] on button "View results" at bounding box center [430, 316] width 177 height 43
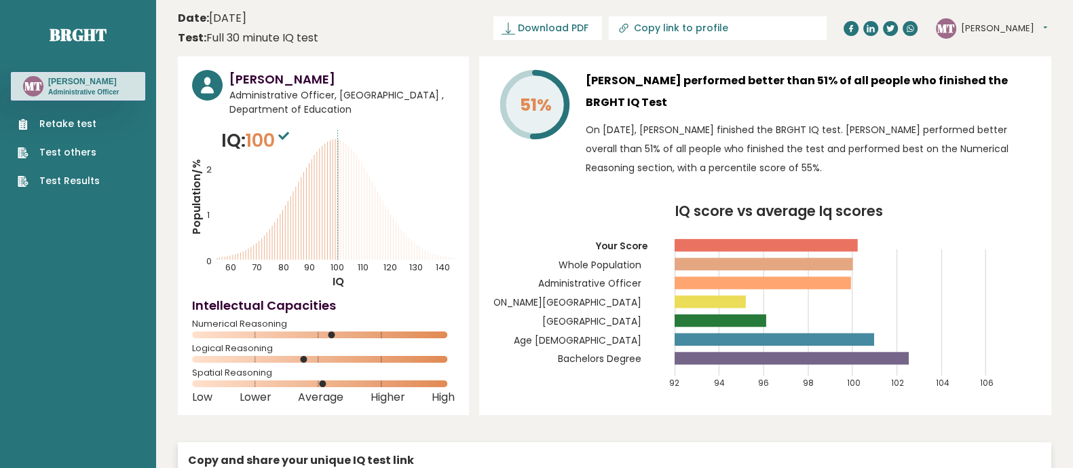
drag, startPoint x: 811, startPoint y: 2, endPoint x: 464, endPoint y: 18, distance: 347.3
click at [463, 18] on header "Date: [DATE] Test: Full 30 minute IQ test Download PDF Downloading... Downloadi…" at bounding box center [615, 28] width 874 height 43
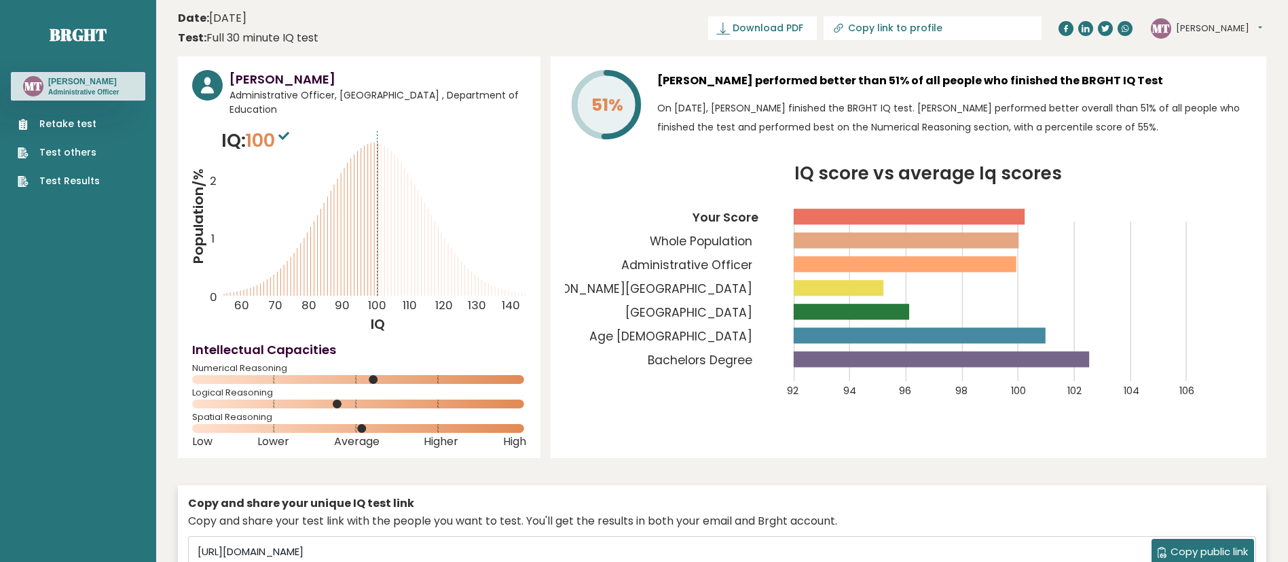
drag, startPoint x: 592, startPoint y: 10, endPoint x: 662, endPoint y: 21, distance: 70.8
click at [662, 21] on header "Date: [DATE] Test: Full 30 minute IQ test Download PDF Downloading... Downloadi…" at bounding box center [722, 28] width 1088 height 43
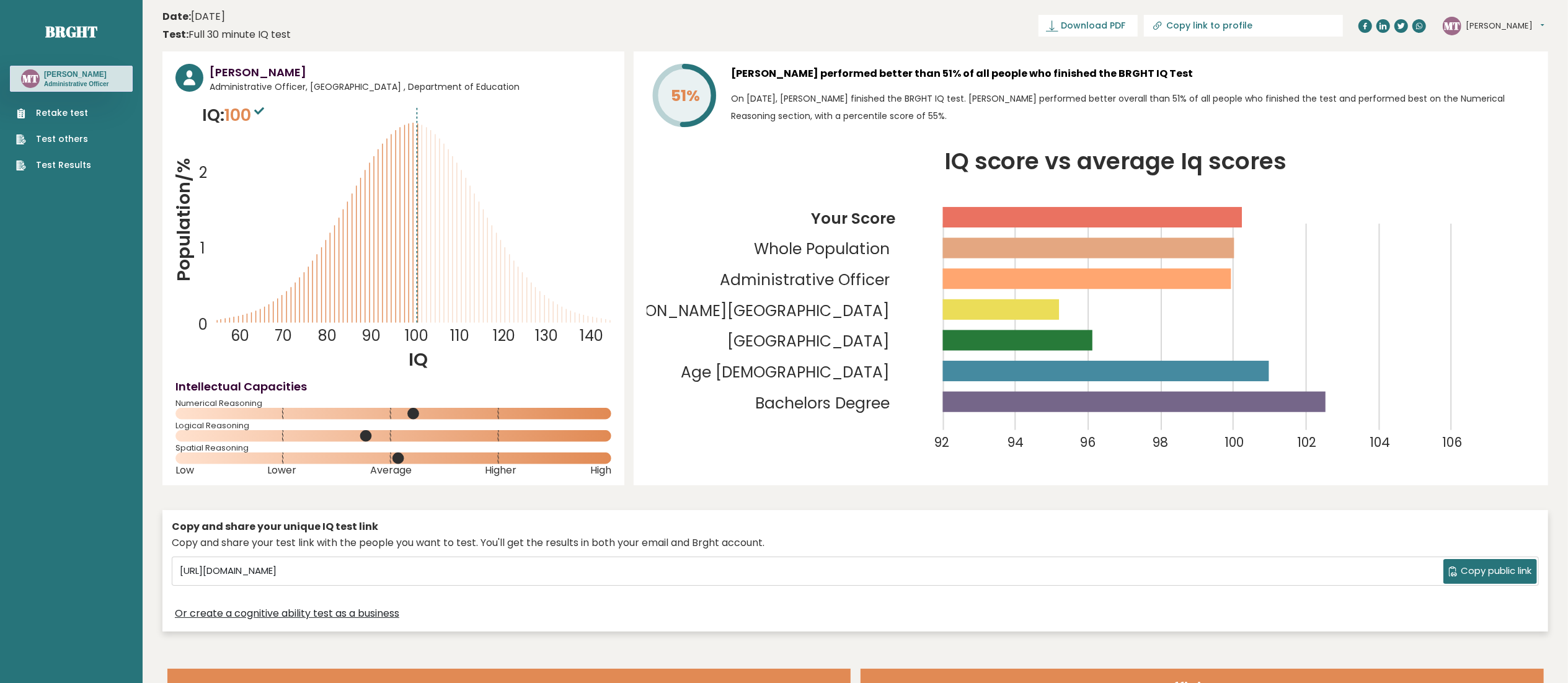
drag, startPoint x: 2097, startPoint y: 3, endPoint x: 857, endPoint y: 17, distance: 1240.1
click at [784, 17] on header "Date: [DATE] Test: Full 30 minute IQ test Download PDF Downloading... Downloadi…" at bounding box center [855, 26] width 1385 height 39
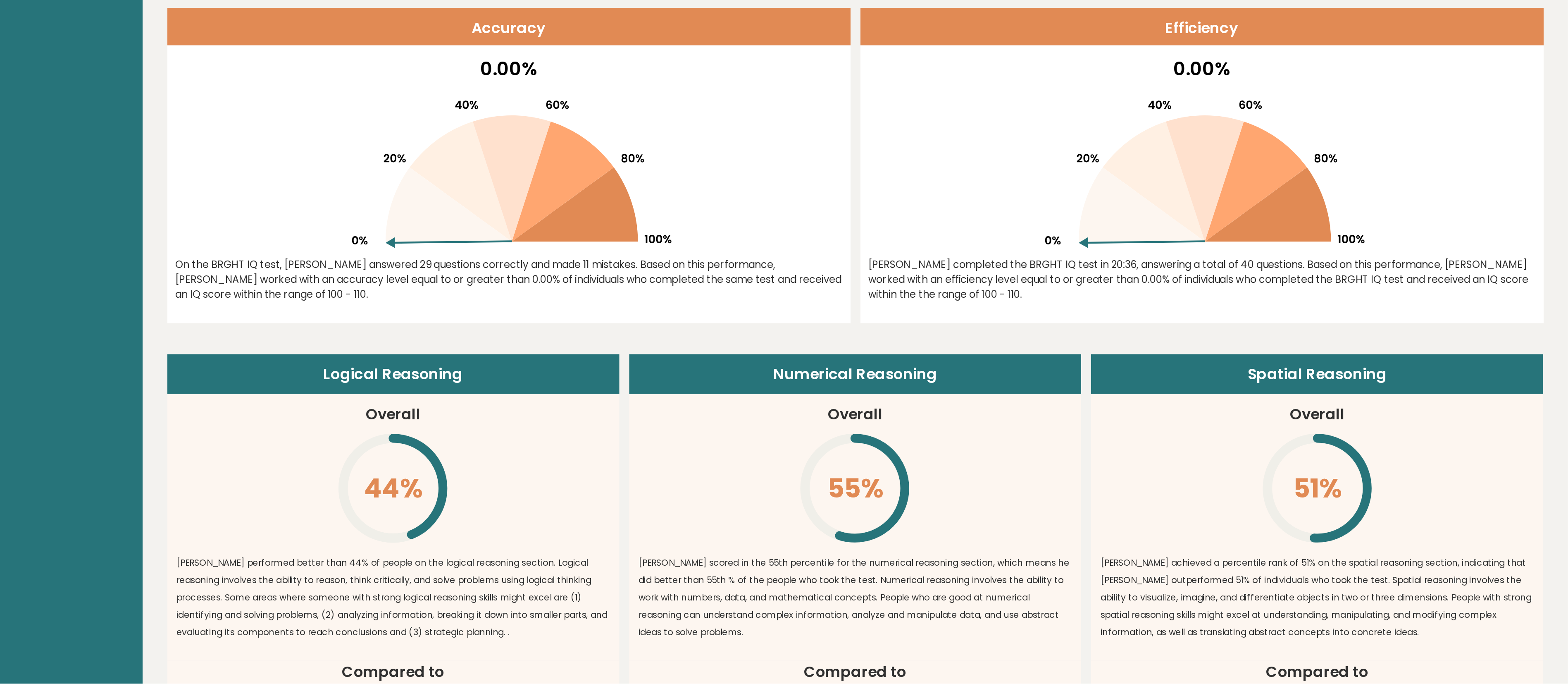
scroll to position [441, 0]
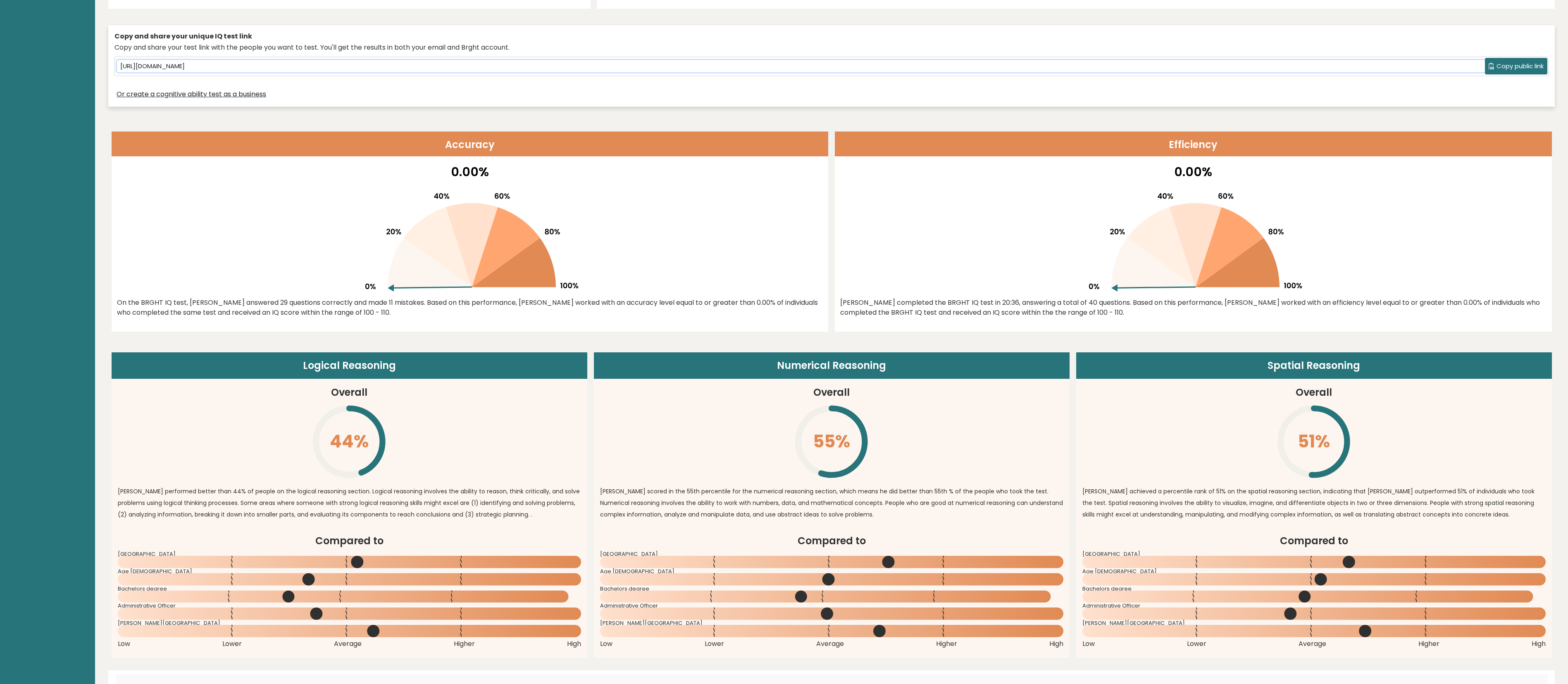
drag, startPoint x: 1055, startPoint y: 0, endPoint x: 1050, endPoint y: 69, distance: 69.2
click at [522, 69] on input "[URL][DOMAIN_NAME]" at bounding box center [800, 66] width 1368 height 12
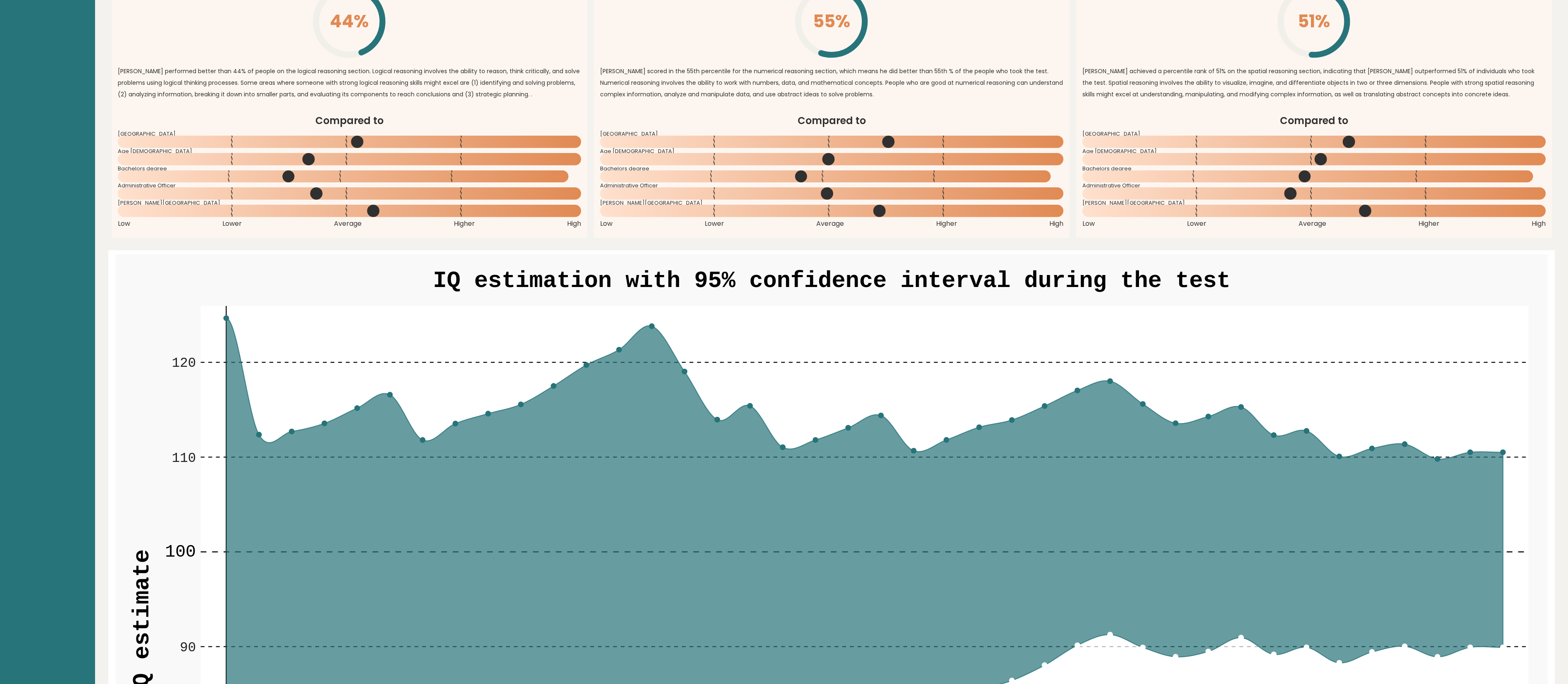
scroll to position [540, 0]
